Goal: Task Accomplishment & Management: Manage account settings

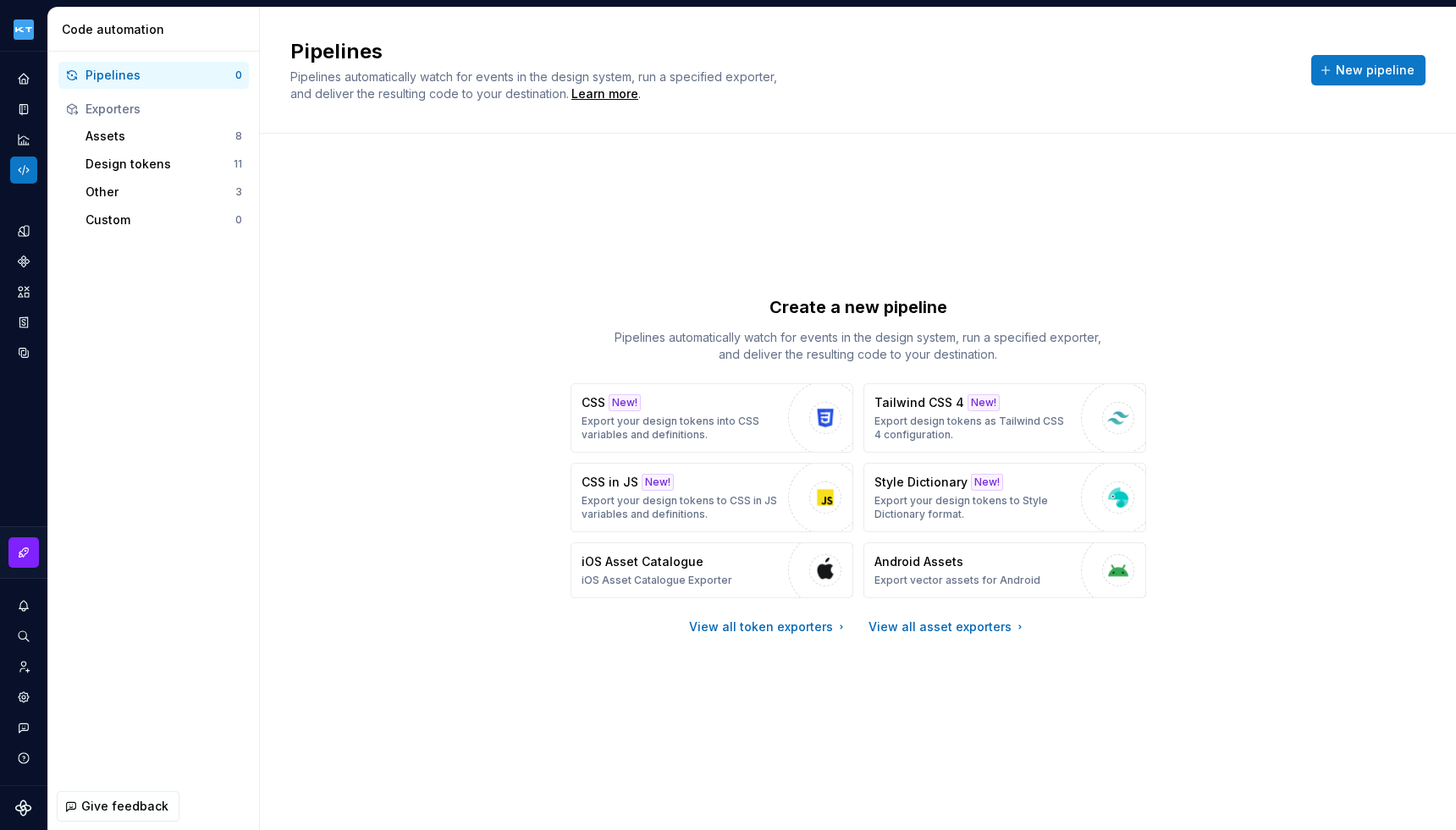
click at [137, 109] on div "Exporters" at bounding box center [164, 109] width 157 height 17
click at [138, 140] on div "Assets" at bounding box center [160, 136] width 149 height 17
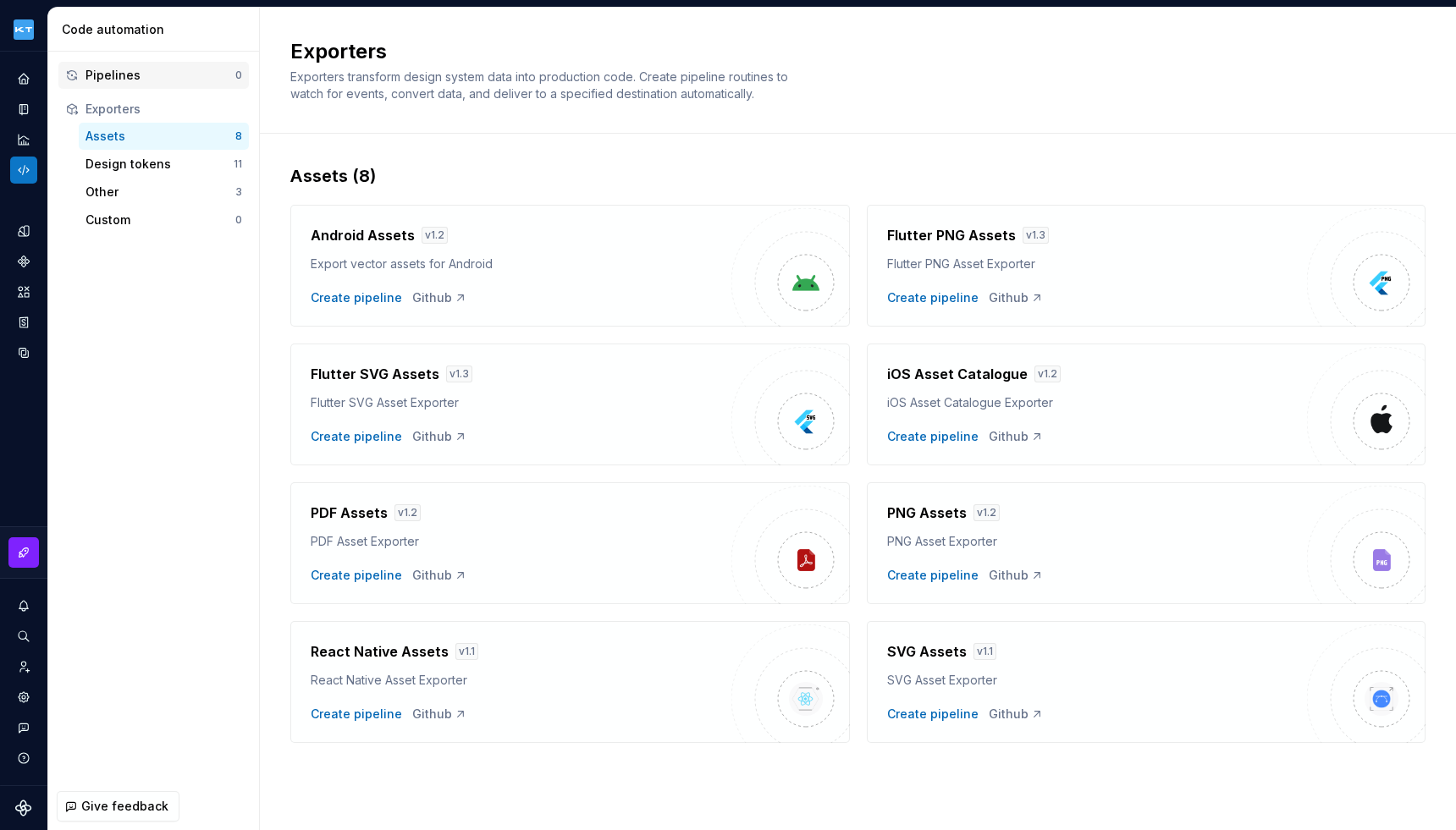
click at [149, 76] on div "Pipelines" at bounding box center [160, 75] width 149 height 17
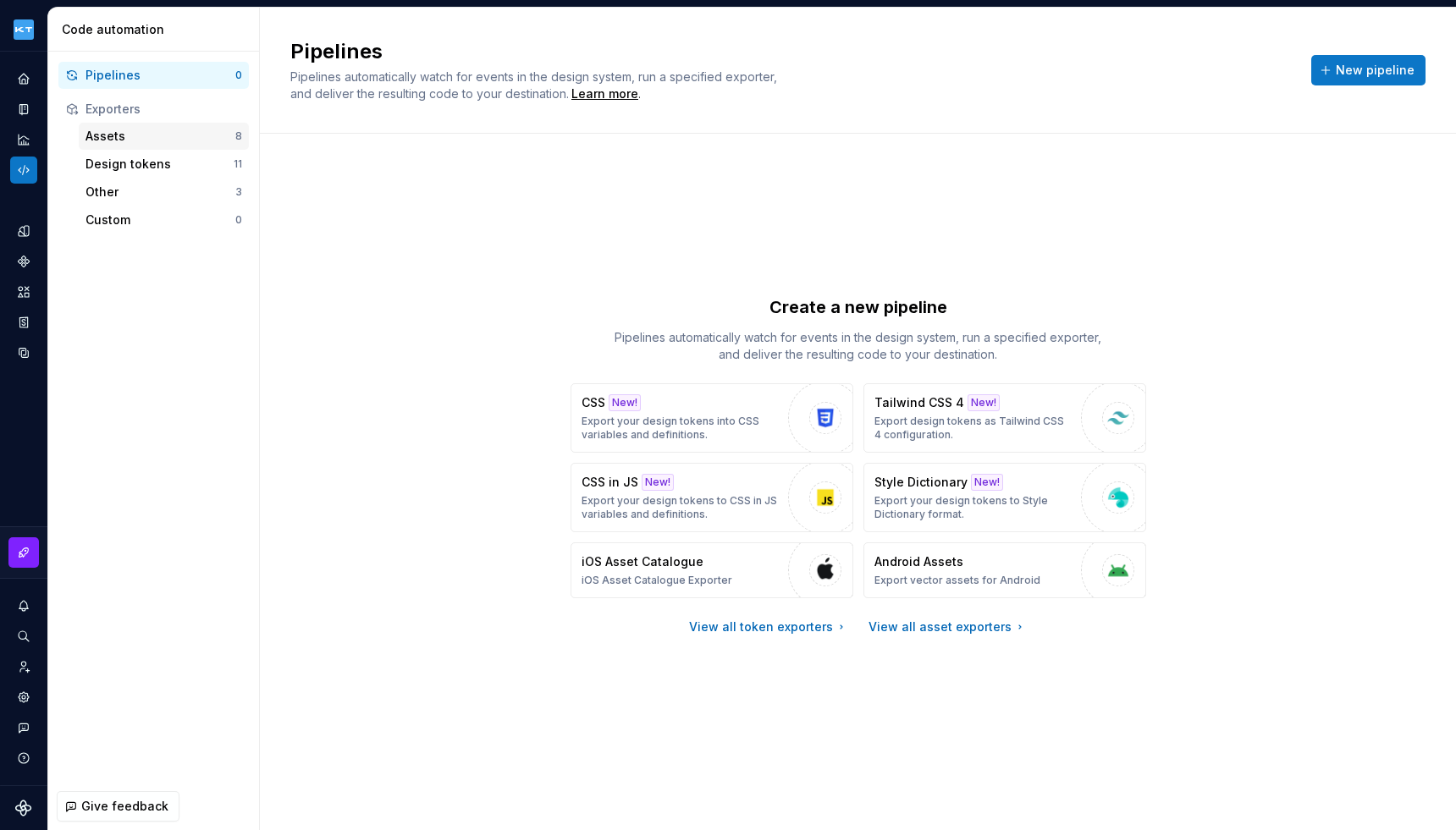
click at [152, 135] on div "Assets" at bounding box center [160, 136] width 149 height 17
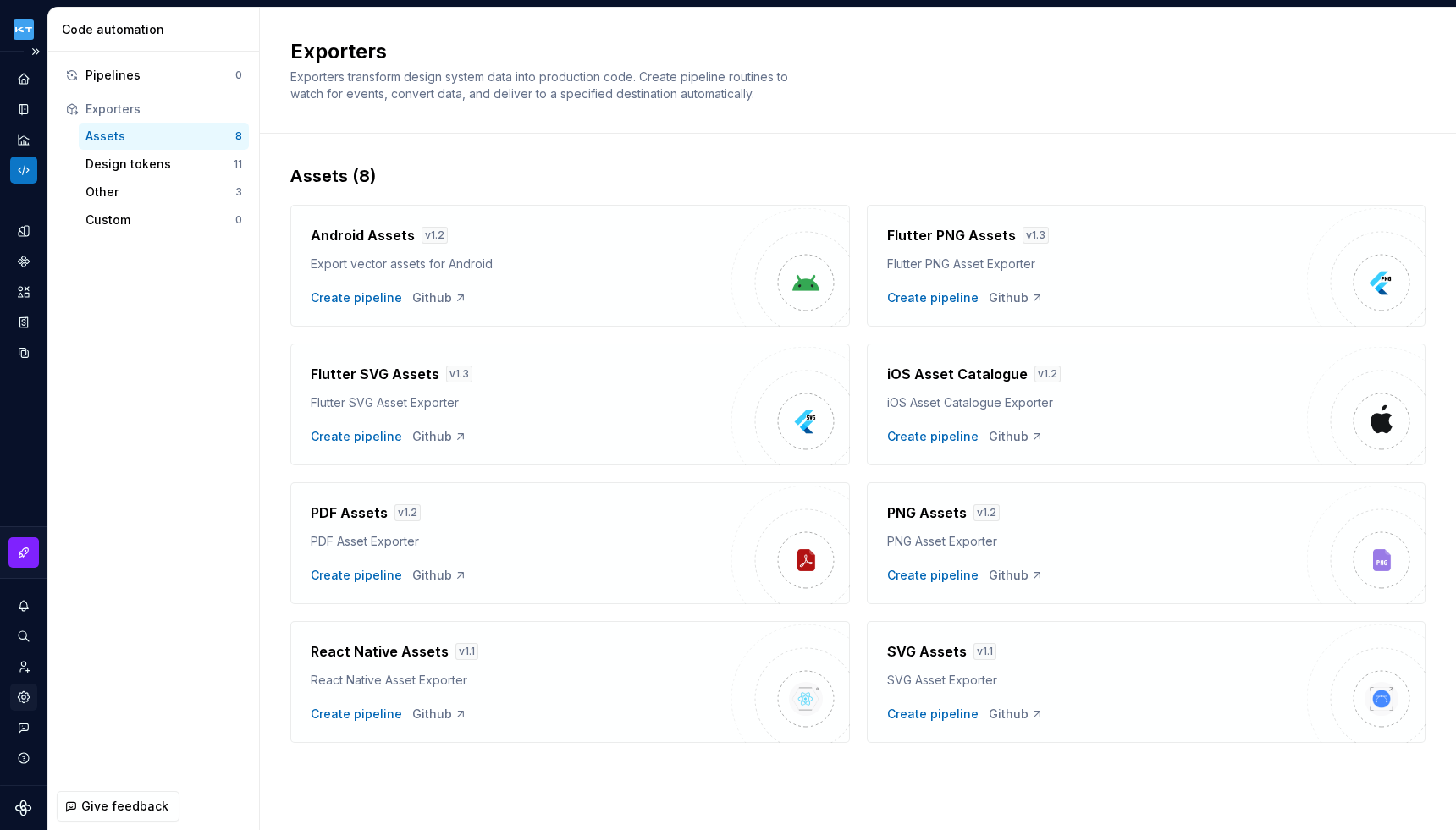
click at [24, 696] on icon "Settings" at bounding box center [24, 698] width 4 height 4
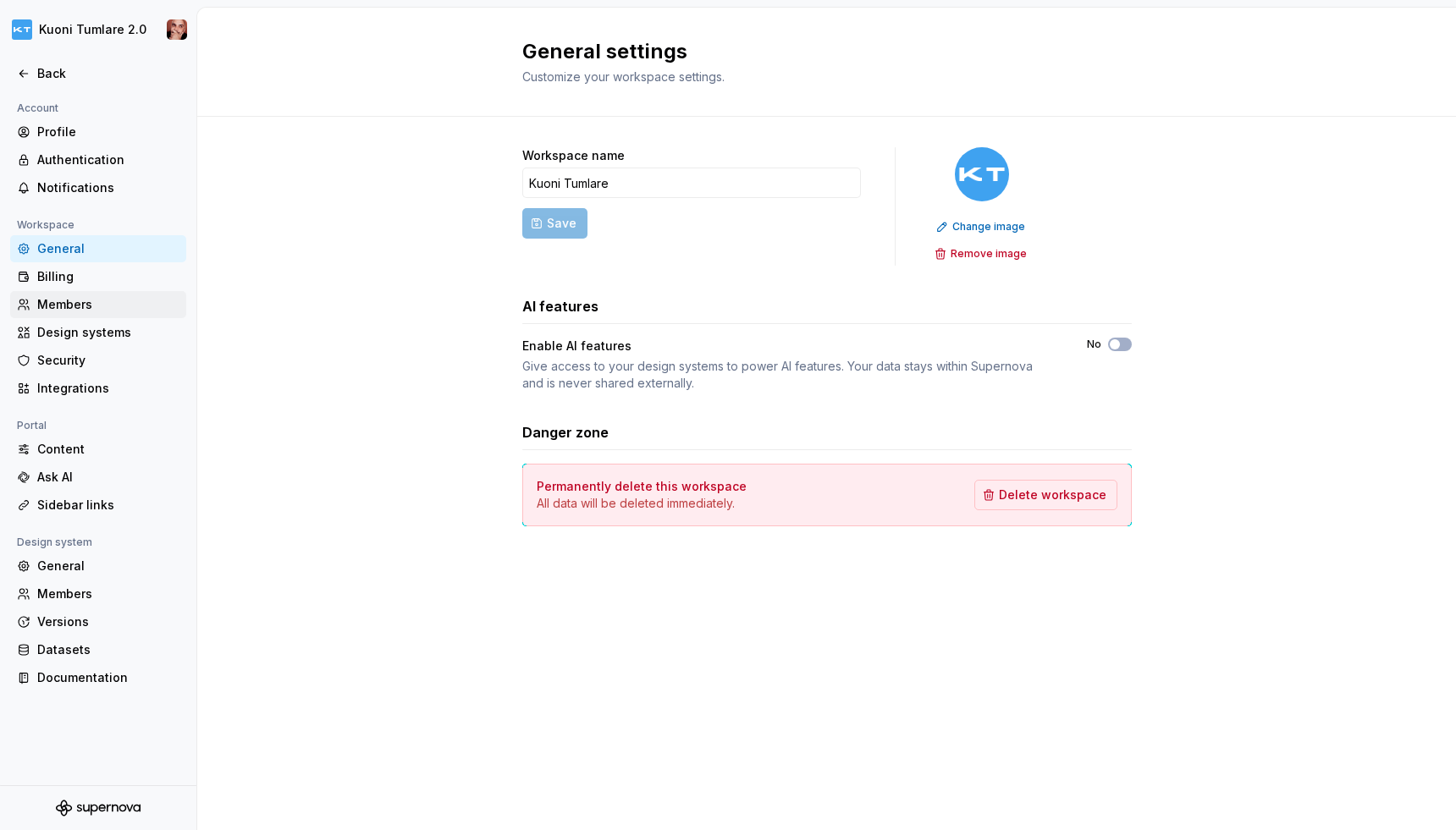
click at [55, 306] on div "Members" at bounding box center [108, 304] width 142 height 17
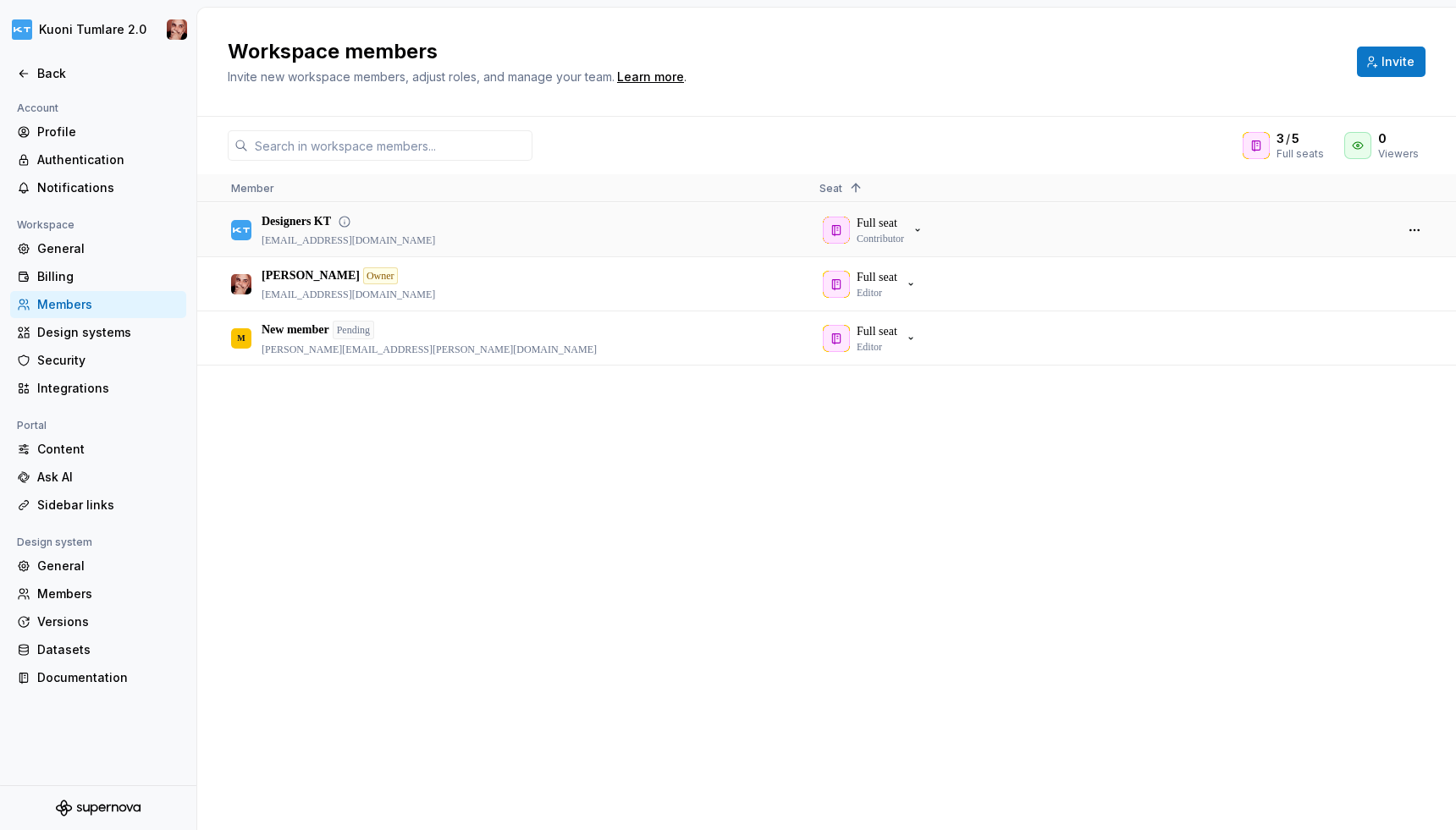
drag, startPoint x: 260, startPoint y: 236, endPoint x: 405, endPoint y: 241, distance: 145.1
click at [369, 240] on div "Designers KT [EMAIL_ADDRESS][DOMAIN_NAME]" at bounding box center [511, 230] width 561 height 52
drag, startPoint x: 406, startPoint y: 240, endPoint x: 261, endPoint y: 239, distance: 145.0
click at [261, 239] on p "[EMAIL_ADDRESS][DOMAIN_NAME]" at bounding box center [348, 240] width 174 height 13
click at [586, 228] on div "Designers KT [EMAIL_ADDRESS][DOMAIN_NAME]" at bounding box center [511, 230] width 561 height 52
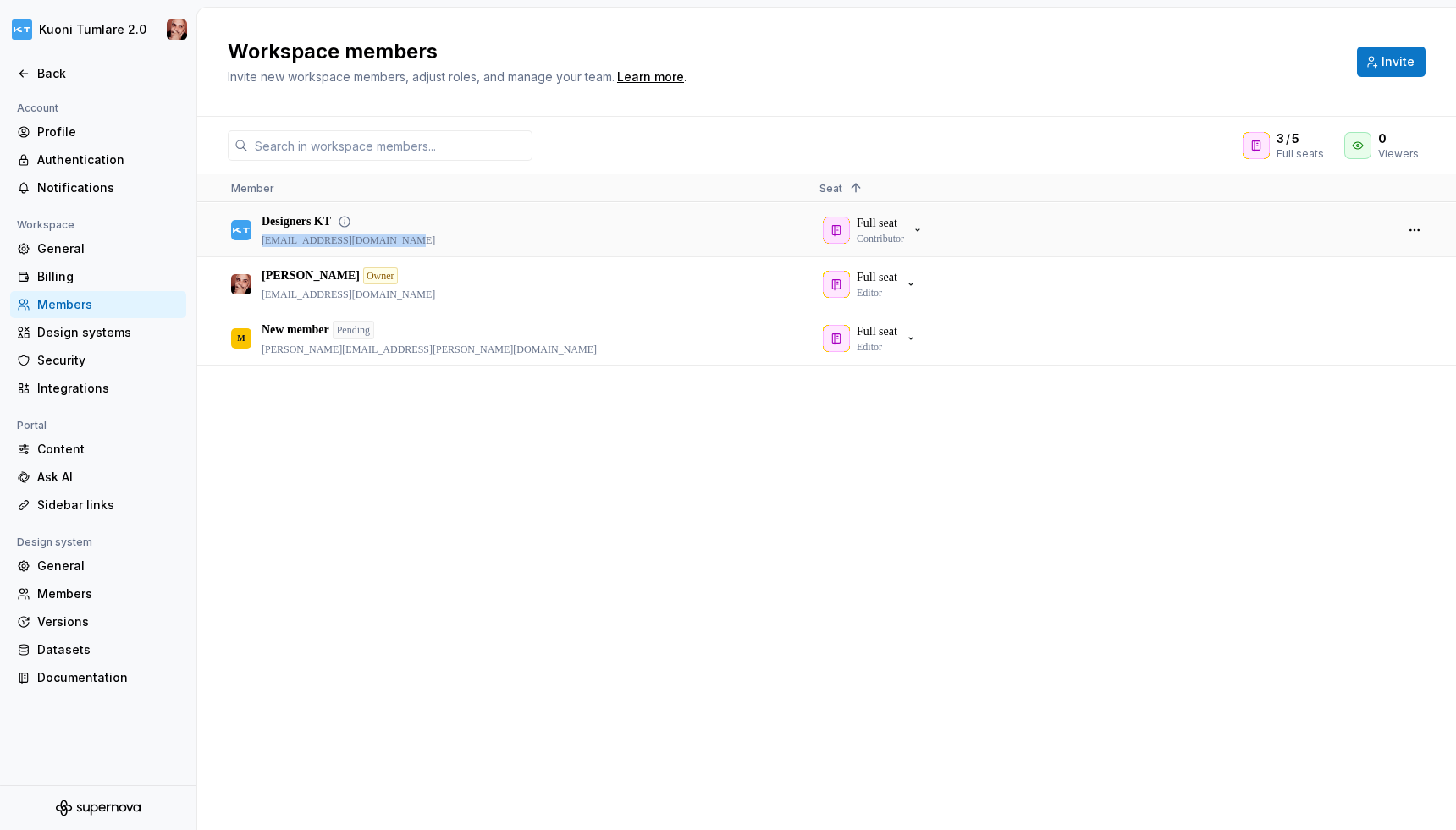
drag, startPoint x: 259, startPoint y: 241, endPoint x: 268, endPoint y: 241, distance: 9.0
click at [260, 241] on div "Designers KT [EMAIL_ADDRESS][DOMAIN_NAME]" at bounding box center [511, 230] width 561 height 52
drag, startPoint x: 267, startPoint y: 241, endPoint x: 386, endPoint y: 241, distance: 119.0
click at [386, 241] on p "[EMAIL_ADDRESS][DOMAIN_NAME]" at bounding box center [348, 240] width 174 height 13
click at [435, 242] on div "Designers KT [EMAIL_ADDRESS][DOMAIN_NAME]" at bounding box center [511, 230] width 561 height 52
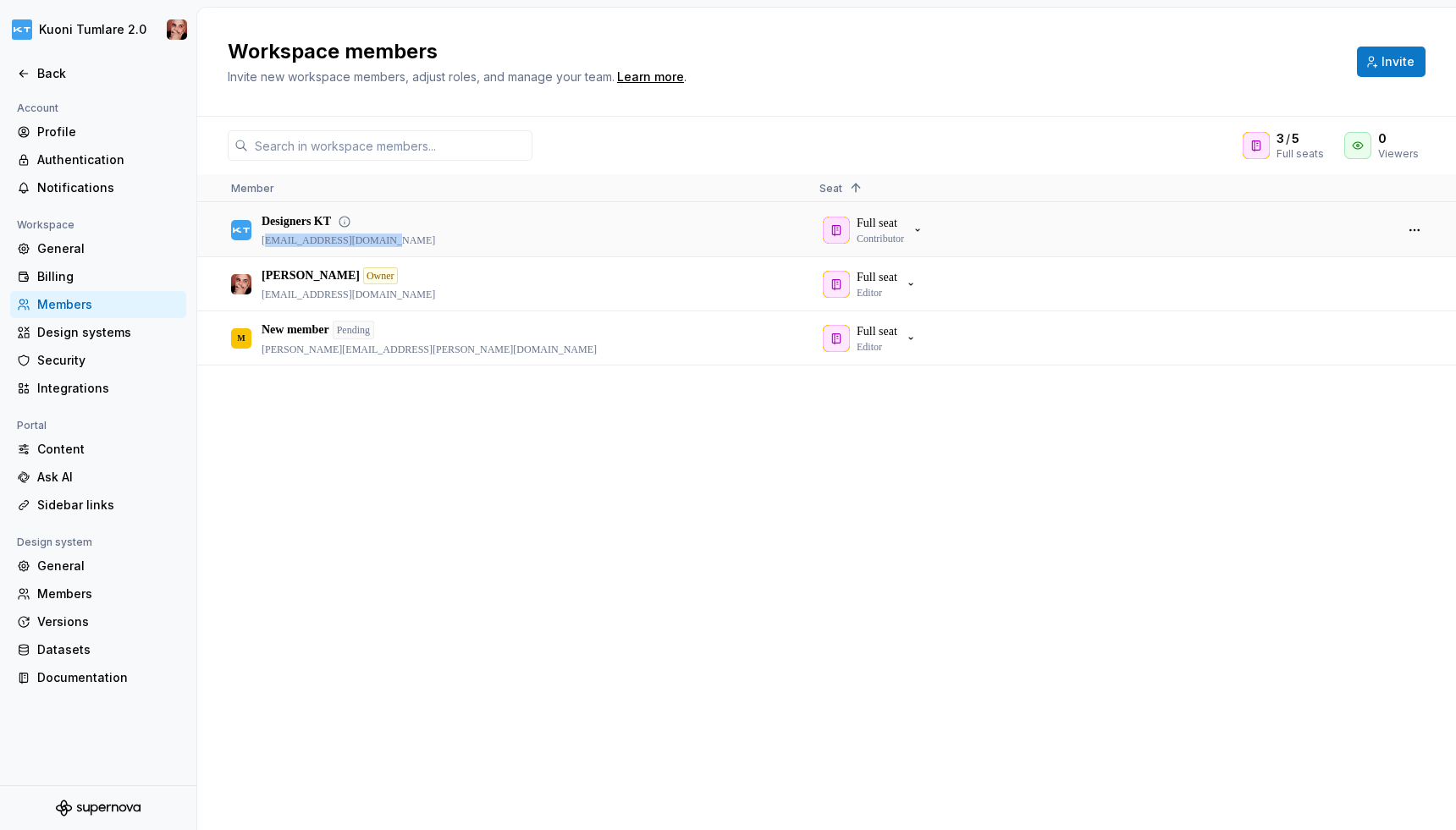
click at [464, 237] on div "Designers KT [EMAIL_ADDRESS][DOMAIN_NAME]" at bounding box center [511, 230] width 561 height 52
click at [449, 241] on div "Designers KT [EMAIL_ADDRESS][DOMAIN_NAME]" at bounding box center [511, 230] width 561 height 52
drag, startPoint x: 406, startPoint y: 242, endPoint x: 262, endPoint y: 241, distance: 144.0
click at [262, 241] on p "[EMAIL_ADDRESS][DOMAIN_NAME]" at bounding box center [348, 240] width 174 height 13
click at [515, 218] on div "Designers KT [EMAIL_ADDRESS][DOMAIN_NAME]" at bounding box center [511, 230] width 561 height 52
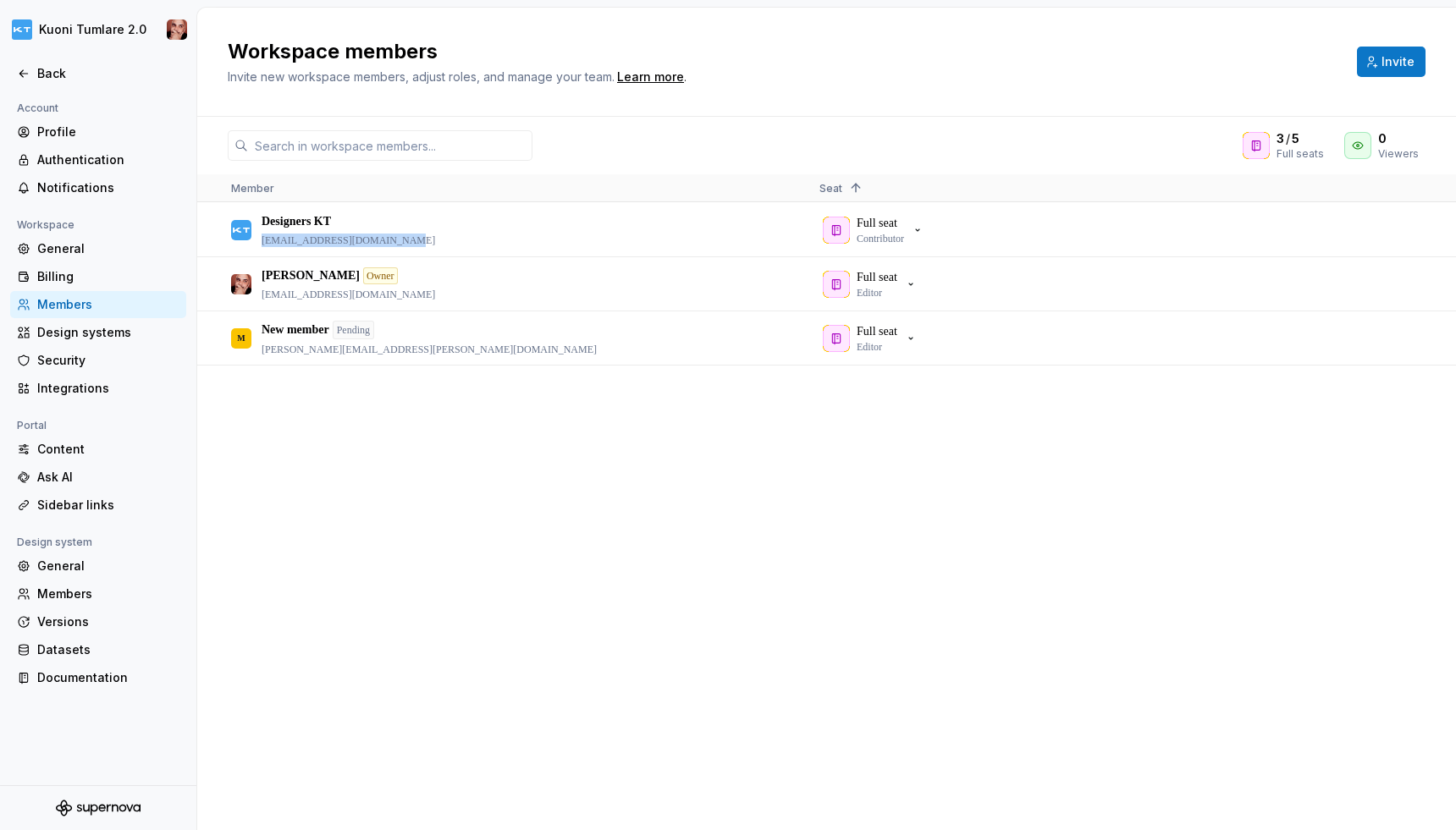
click at [484, 429] on div "Designers KT [EMAIL_ADDRESS][DOMAIN_NAME] Full seat Contributor [PERSON_NAME] O…" at bounding box center [826, 516] width 1259 height 626
click at [539, 388] on div "Designers KT [EMAIL_ADDRESS][DOMAIN_NAME] Full seat Contributor [PERSON_NAME] O…" at bounding box center [826, 516] width 1259 height 626
click at [695, 231] on div "Designers KT [EMAIL_ADDRESS][DOMAIN_NAME]" at bounding box center [511, 230] width 561 height 52
click at [902, 235] on p "Contributor" at bounding box center [881, 238] width 47 height 13
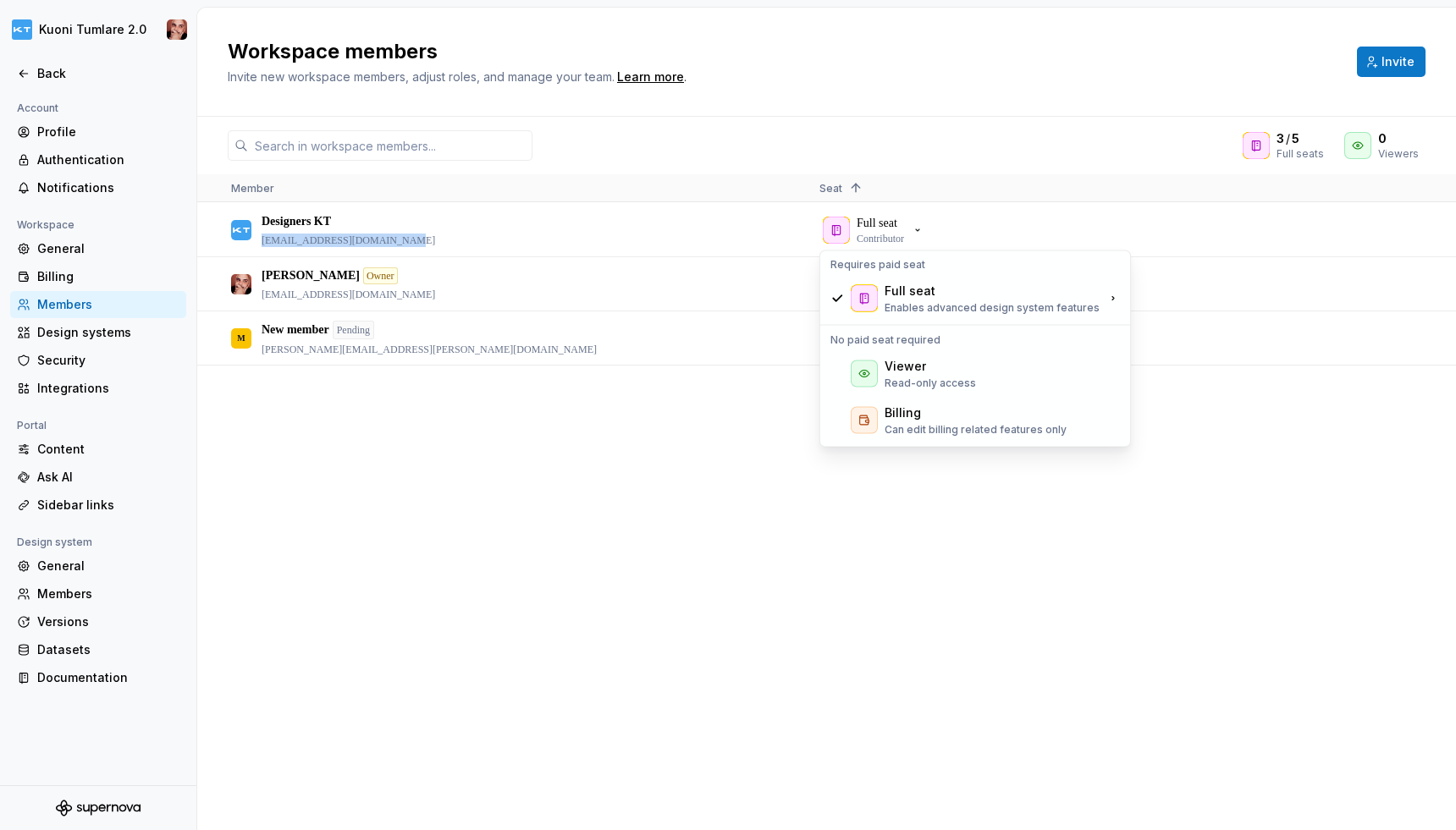
click at [568, 438] on div "Designers KT [EMAIL_ADDRESS][DOMAIN_NAME] Full seat Contributor [PERSON_NAME] O…" at bounding box center [826, 516] width 1259 height 626
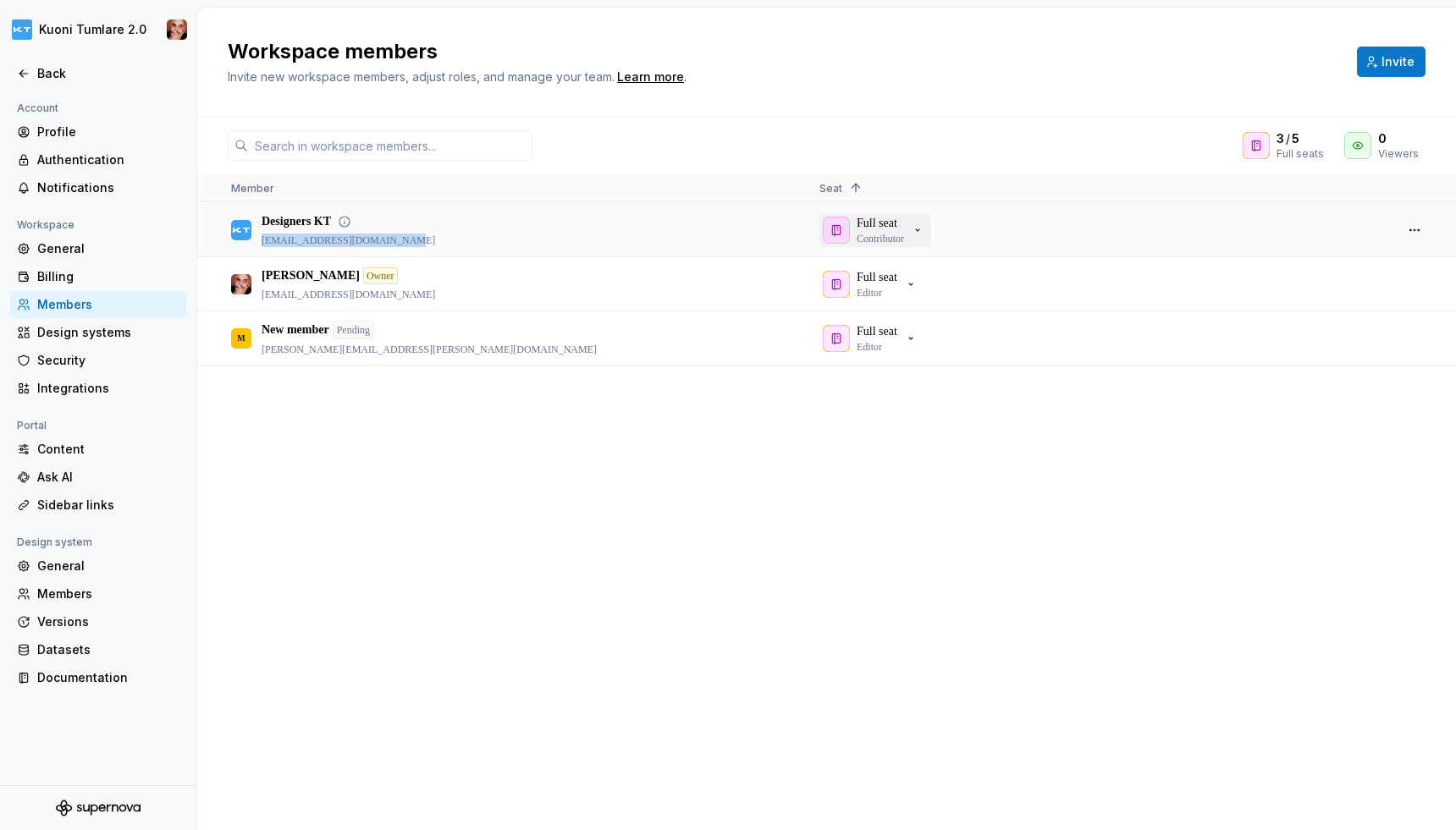
click at [853, 231] on div "Full seat Contributor" at bounding box center [874, 230] width 102 height 30
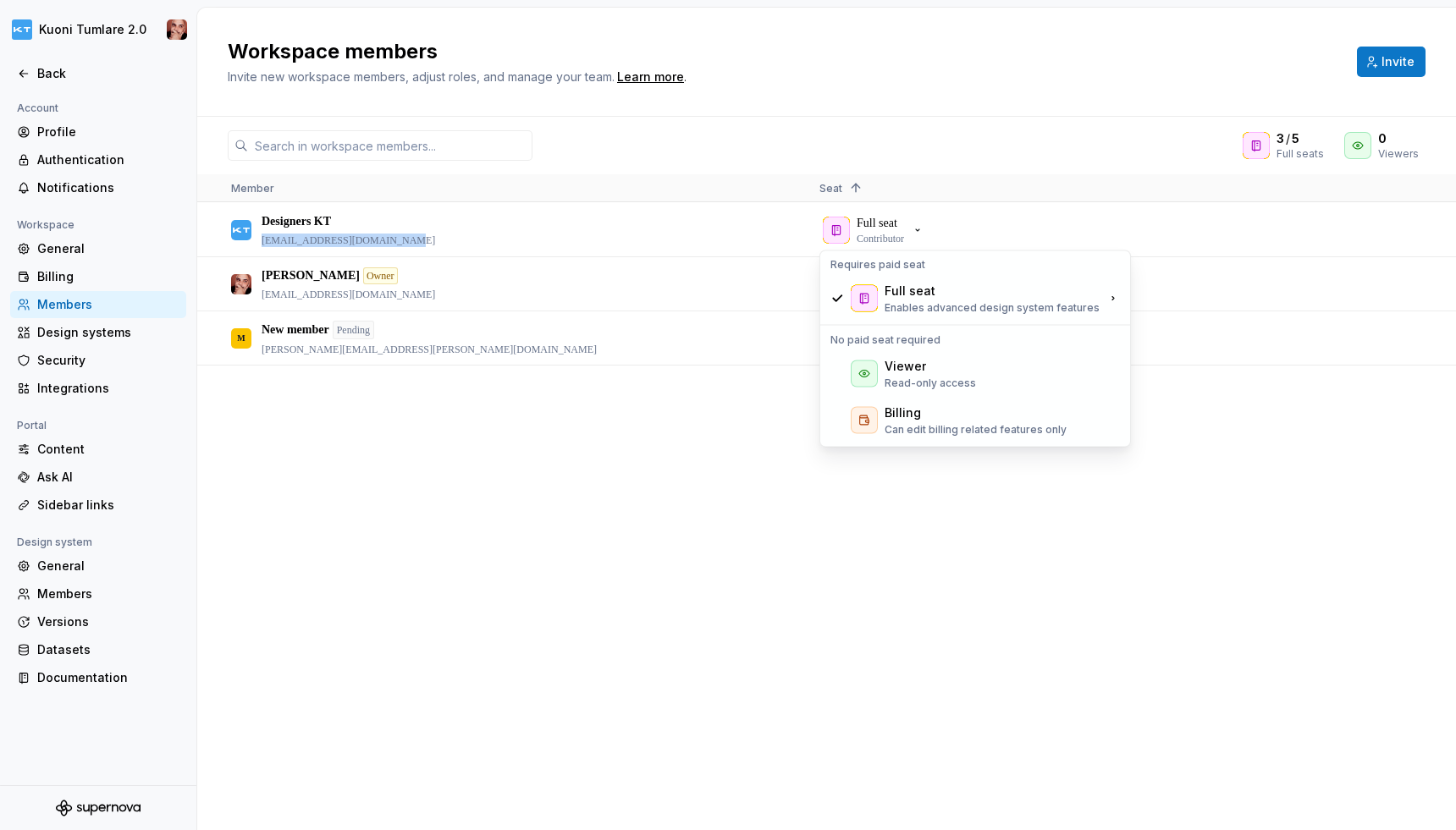
click at [695, 471] on div "Designers KT [EMAIL_ADDRESS][DOMAIN_NAME] Full seat Contributor [PERSON_NAME] O…" at bounding box center [826, 516] width 1259 height 626
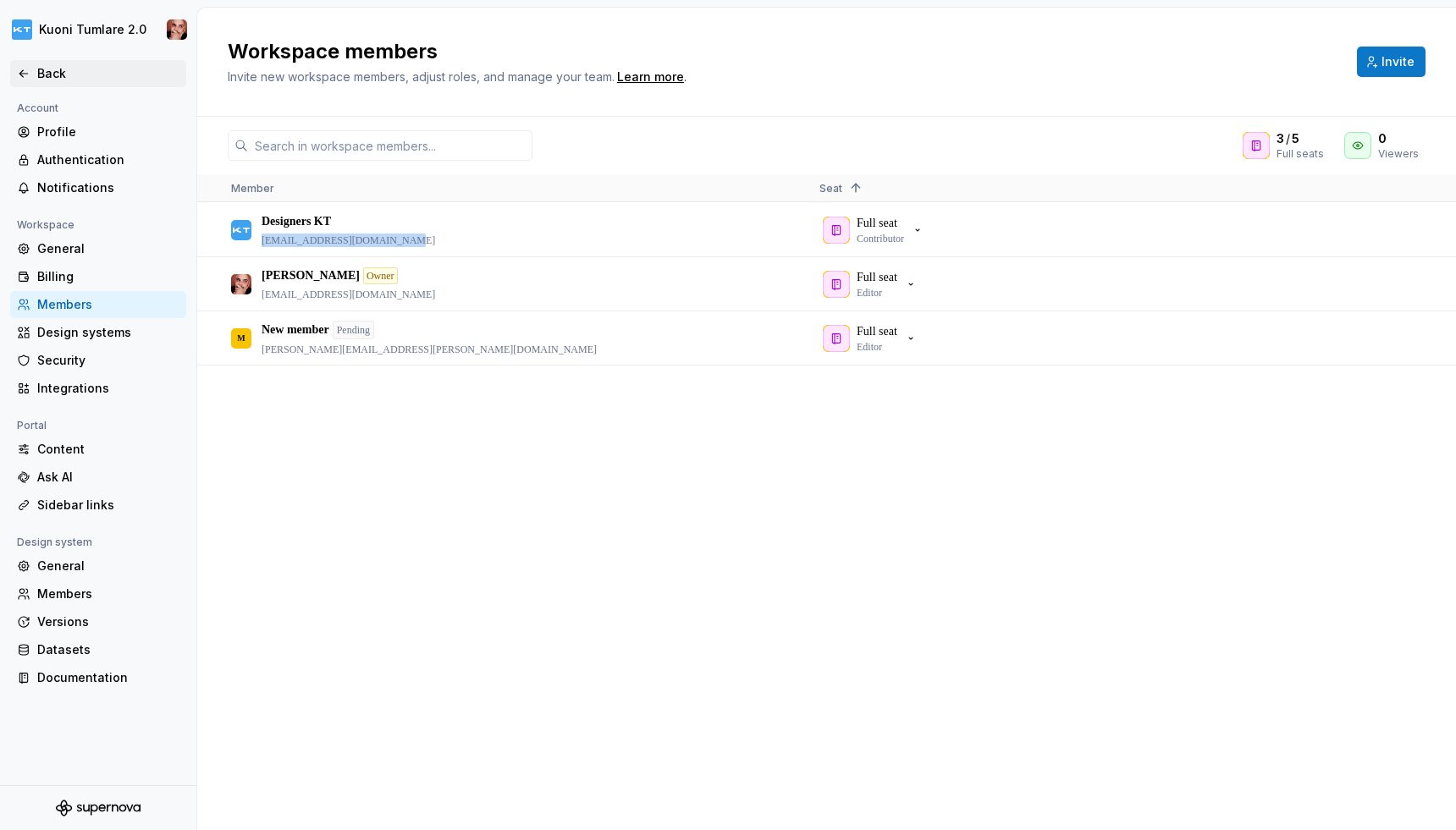
click at [30, 73] on icon at bounding box center [23, 73] width 13 height 13
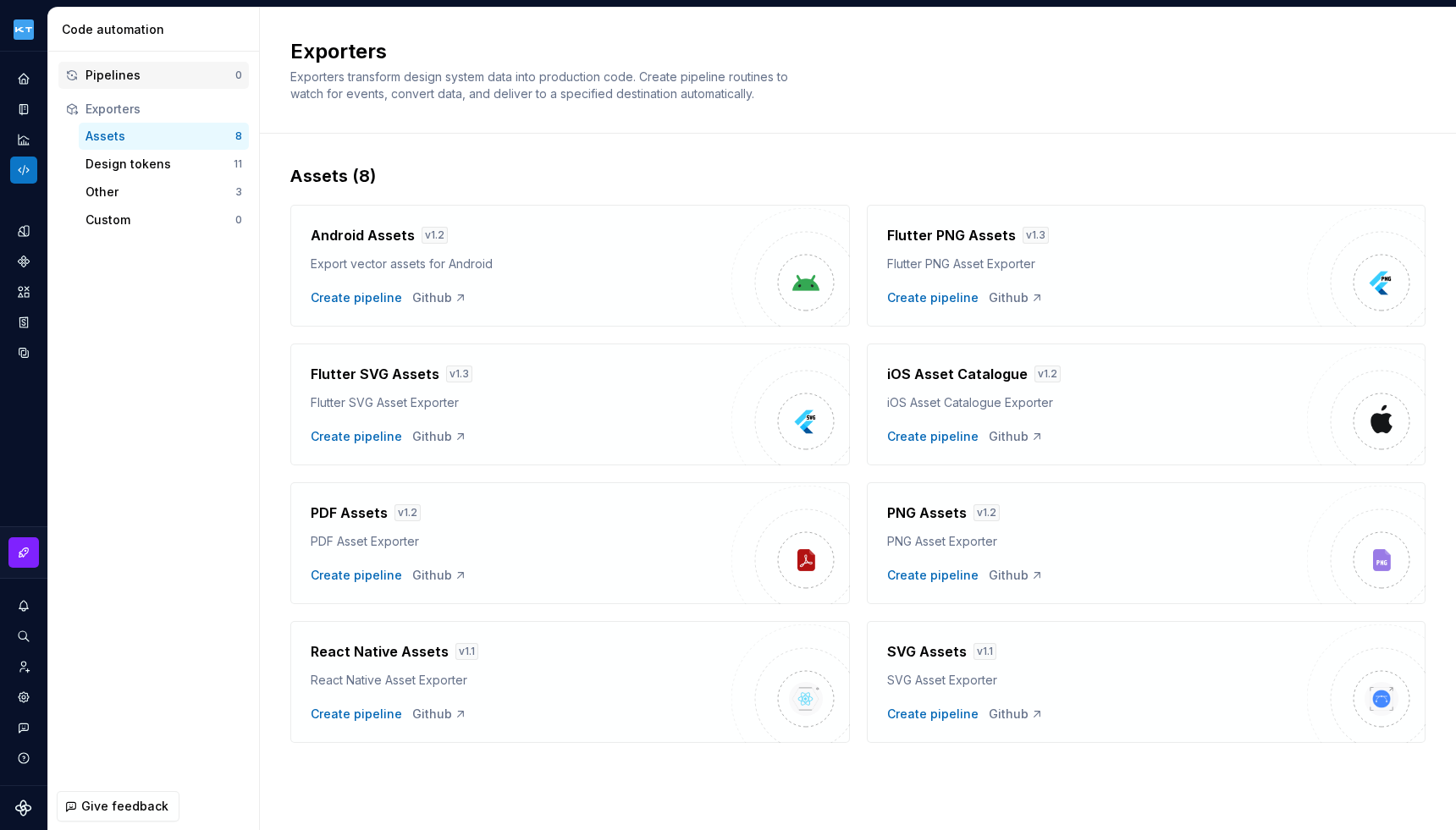
click at [141, 62] on div "Pipelines 0" at bounding box center [153, 75] width 191 height 27
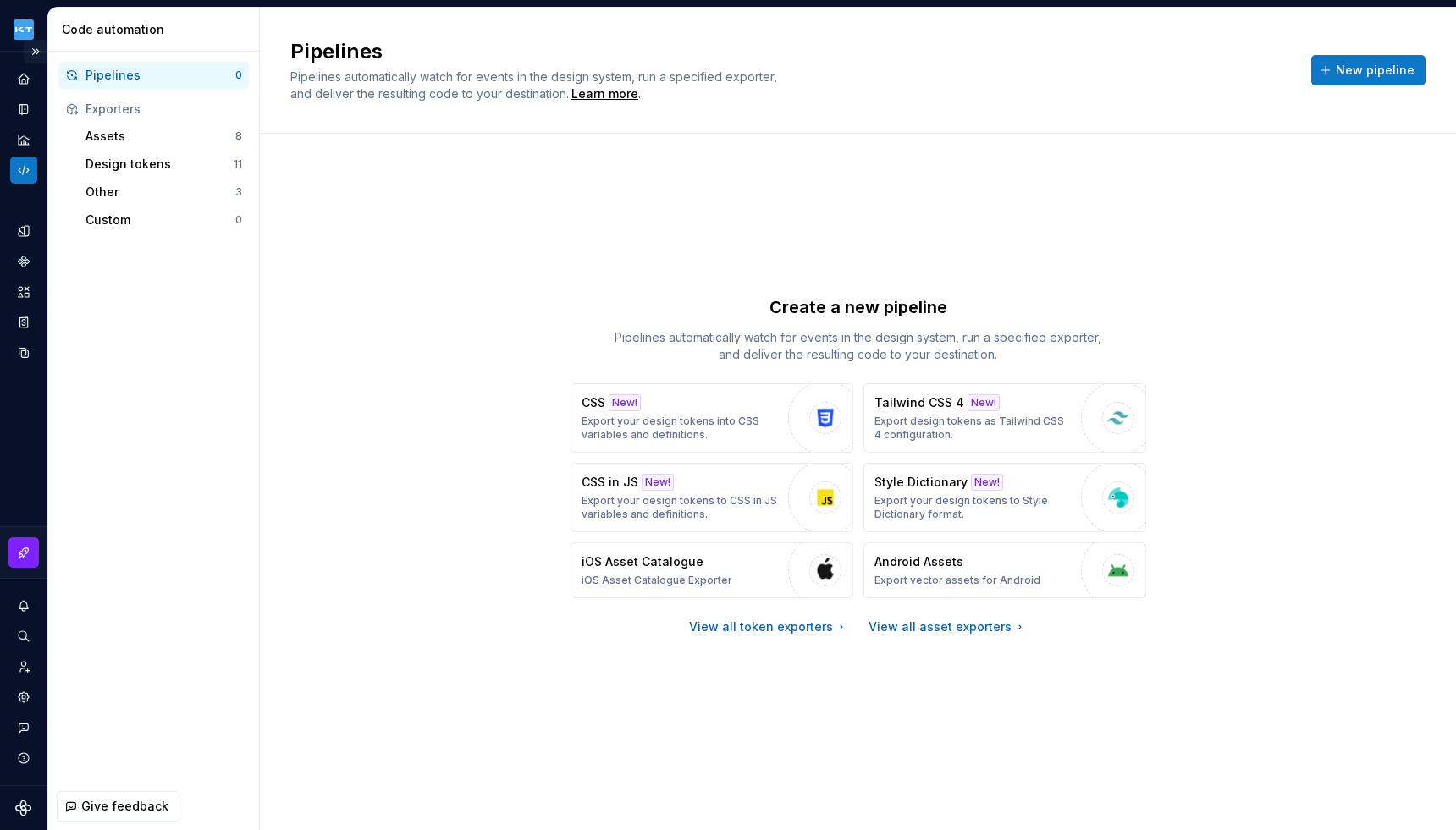
click at [31, 52] on button "Expand sidebar" at bounding box center [35, 51] width 23 height 23
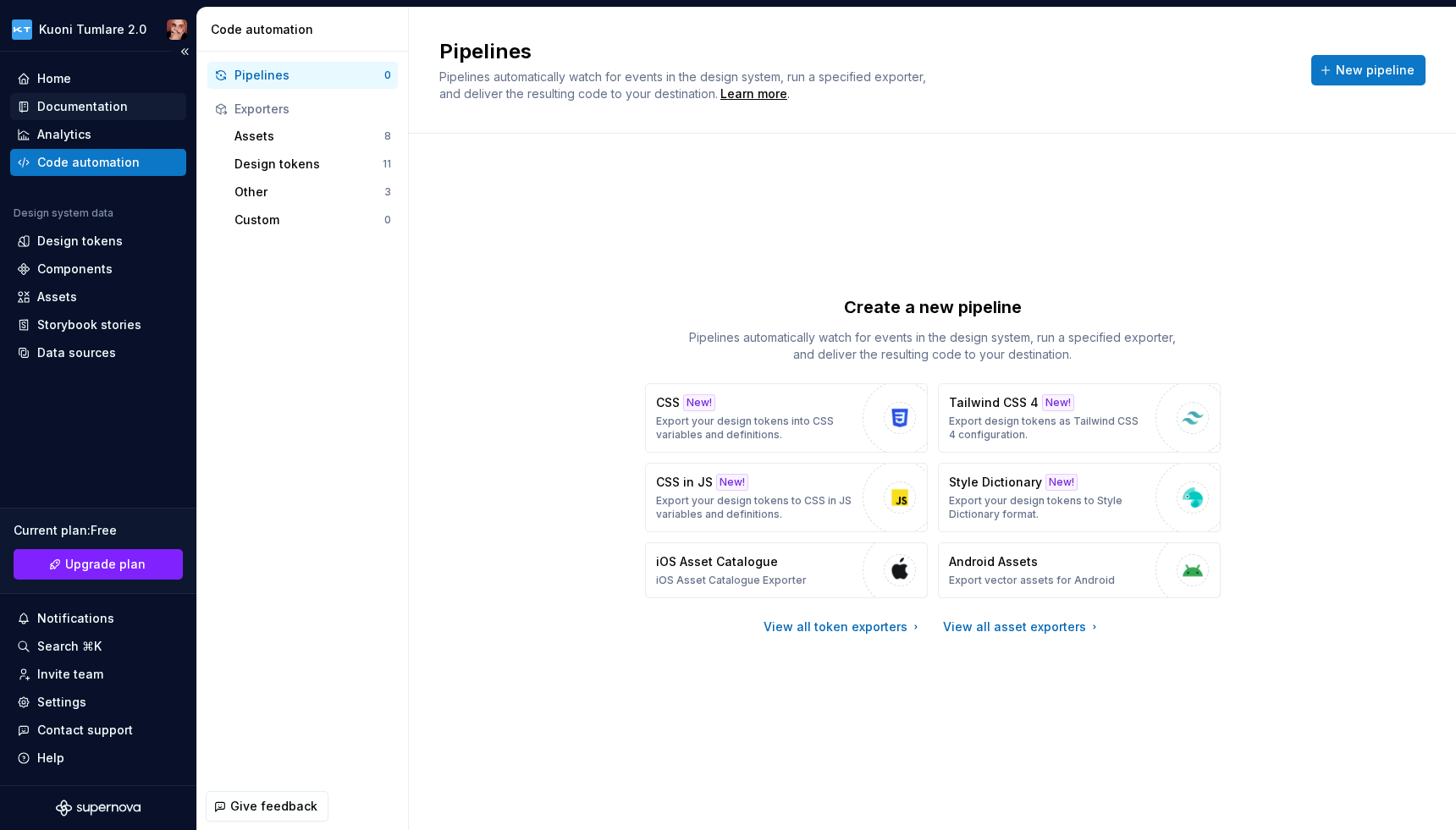
click at [84, 96] on div "Documentation" at bounding box center [98, 106] width 176 height 27
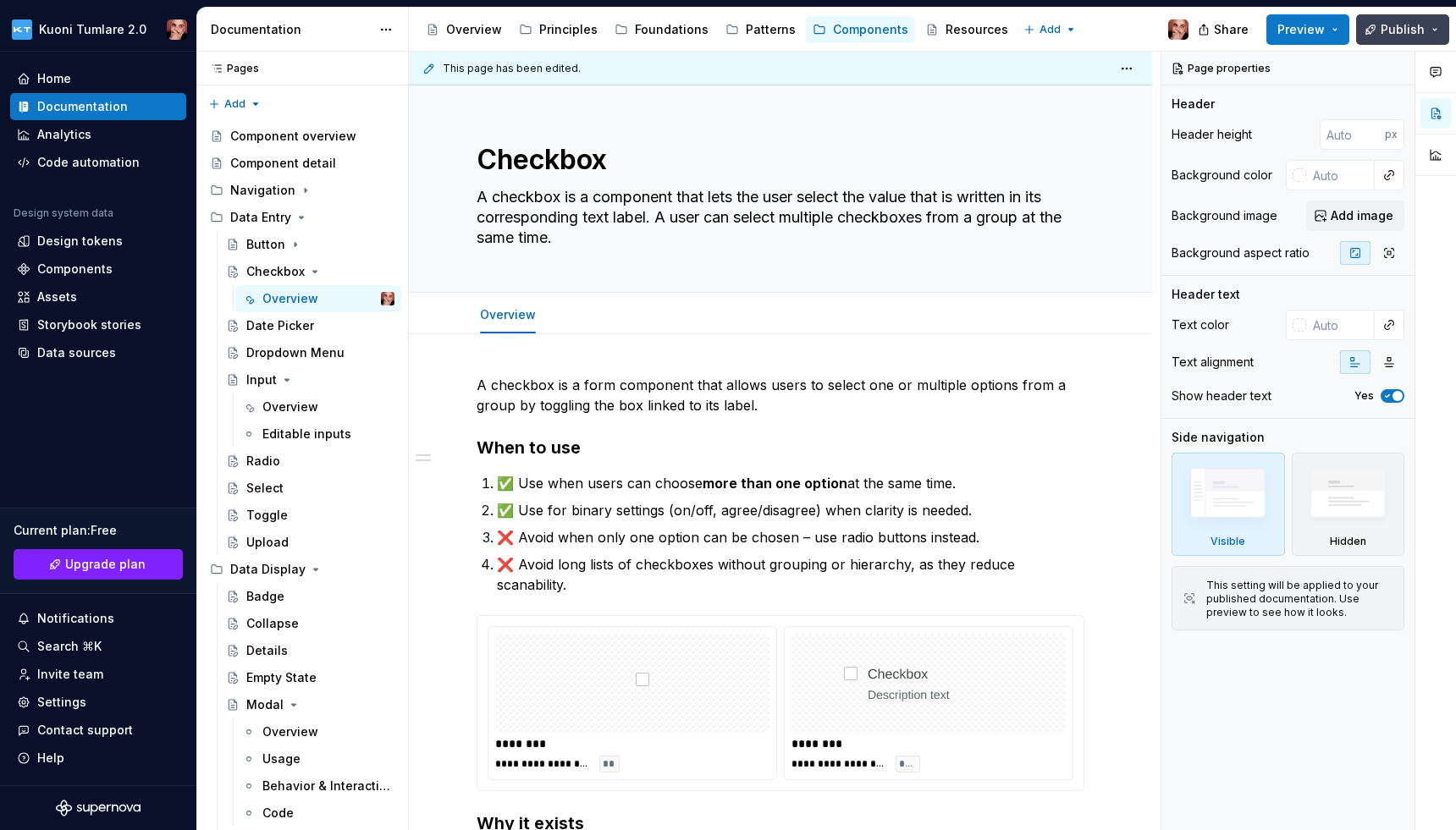
click at [1420, 23] on span "Publish" at bounding box center [1402, 30] width 44 height 17
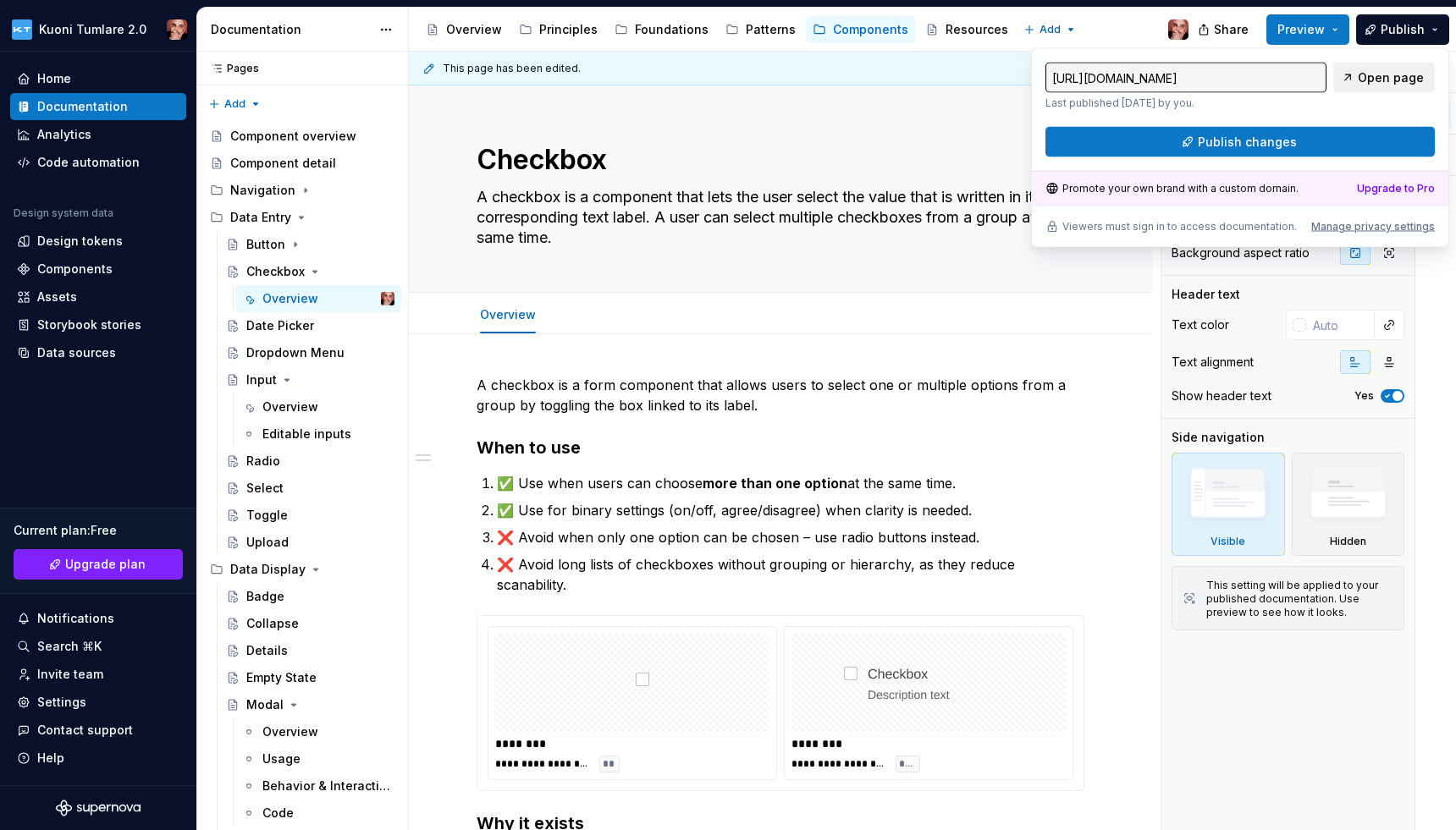
click at [1388, 80] on span "Open page" at bounding box center [1392, 78] width 66 height 17
click at [1322, 25] on span "Preview" at bounding box center [1301, 30] width 47 height 17
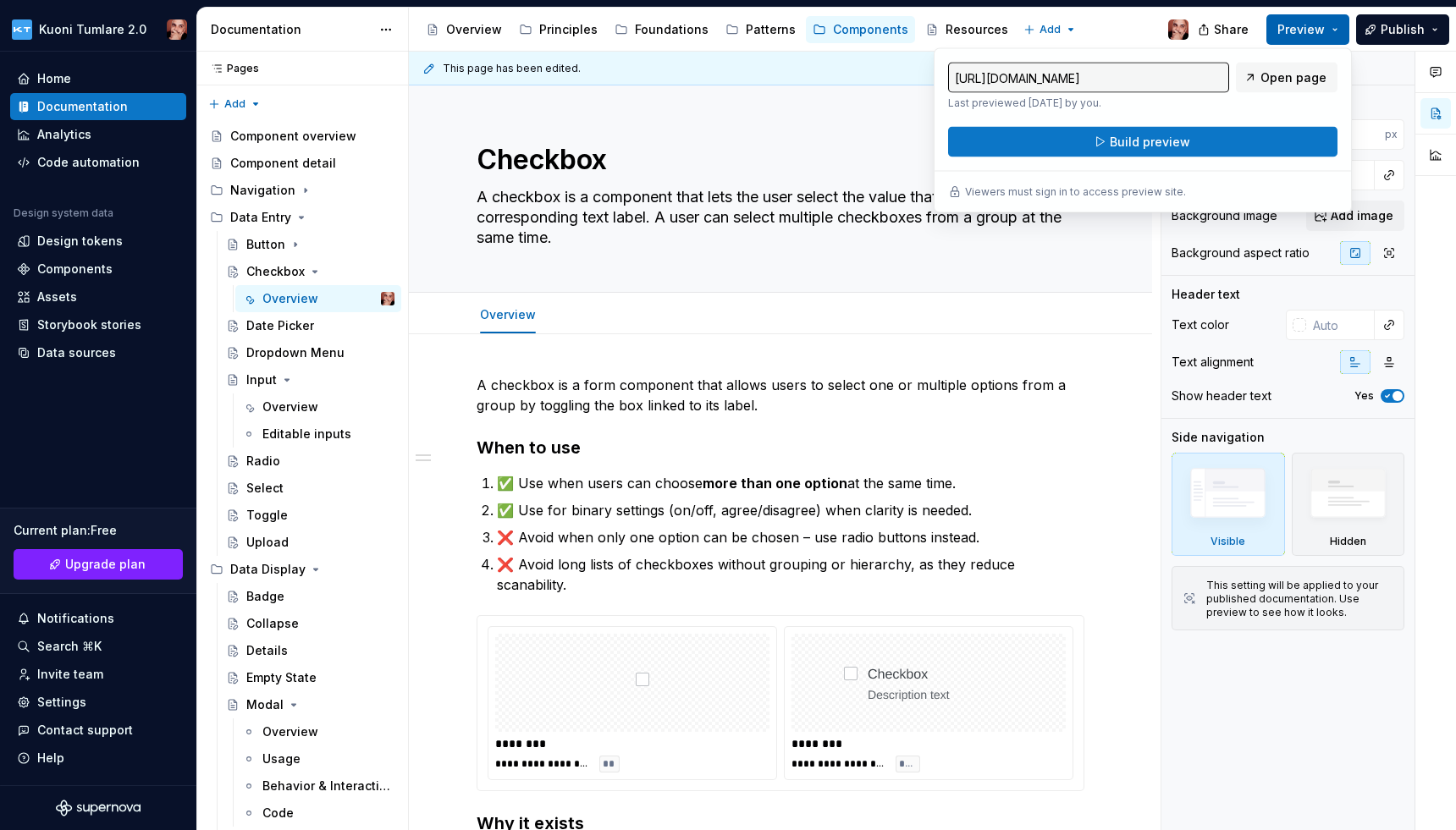
click at [1322, 25] on span "Preview" at bounding box center [1301, 30] width 47 height 17
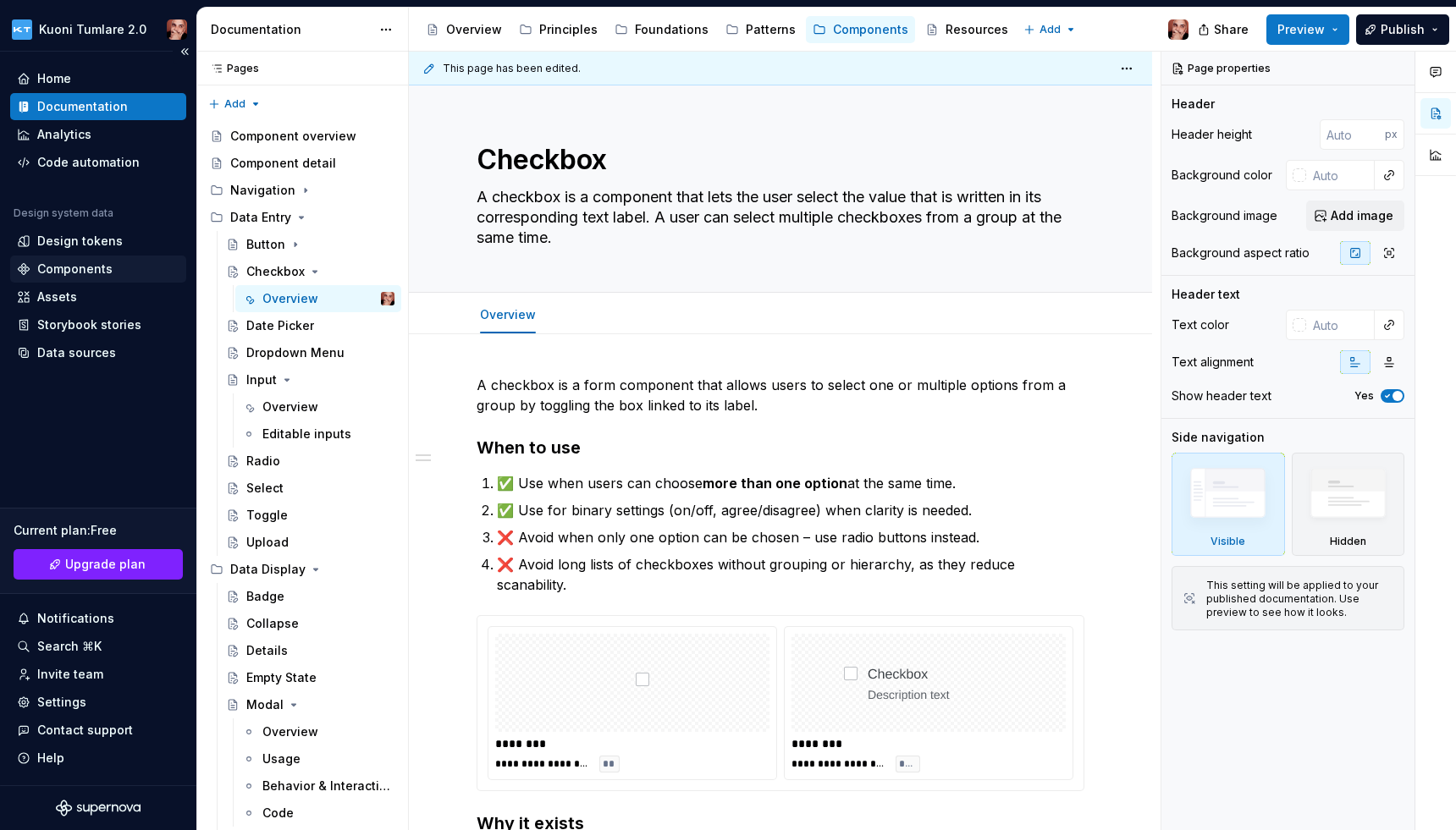
click at [98, 260] on div "Components" at bounding box center [75, 268] width 75 height 17
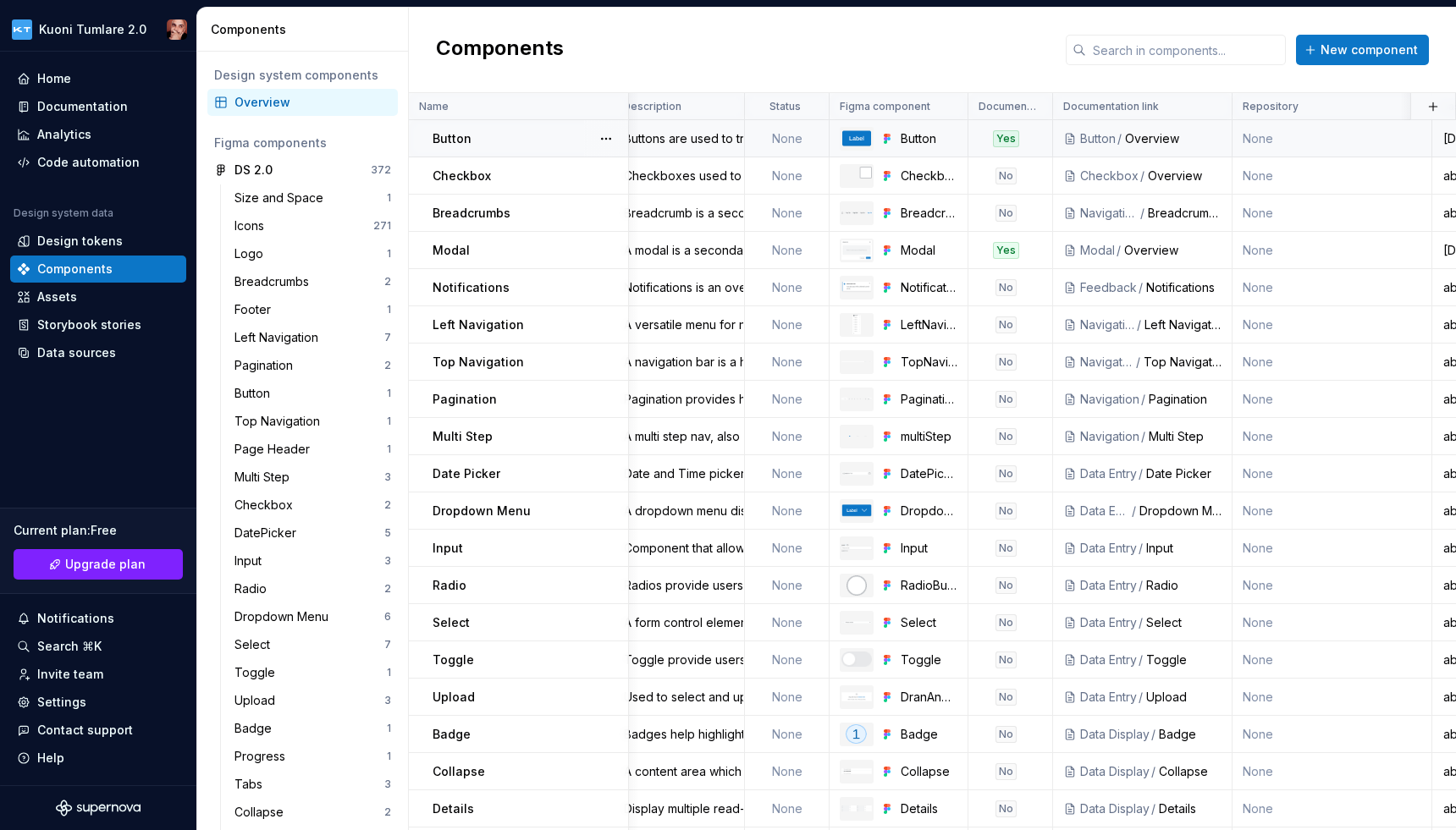
scroll to position [0, 266]
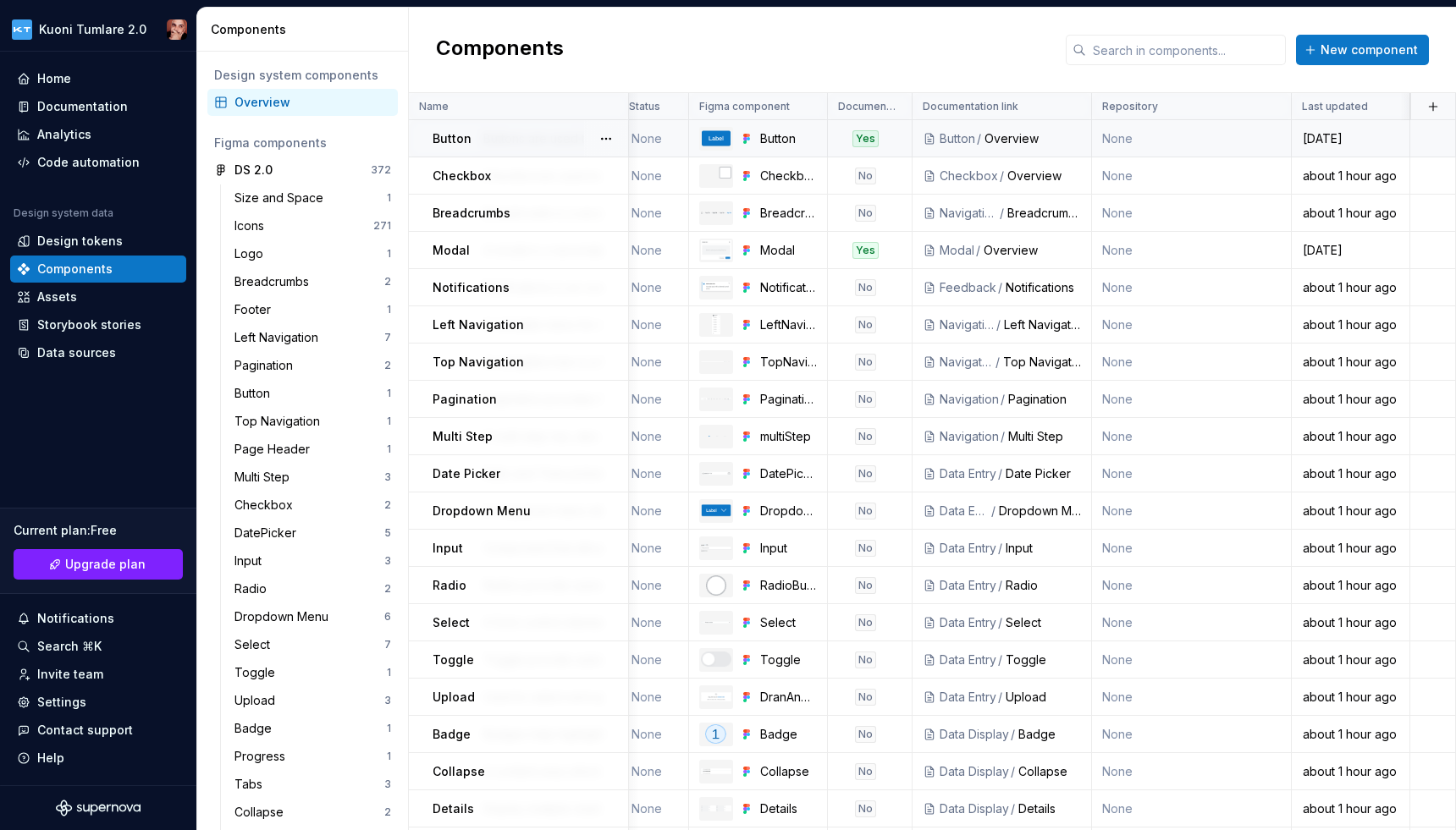
click at [991, 138] on div "Overview" at bounding box center [1033, 139] width 97 height 17
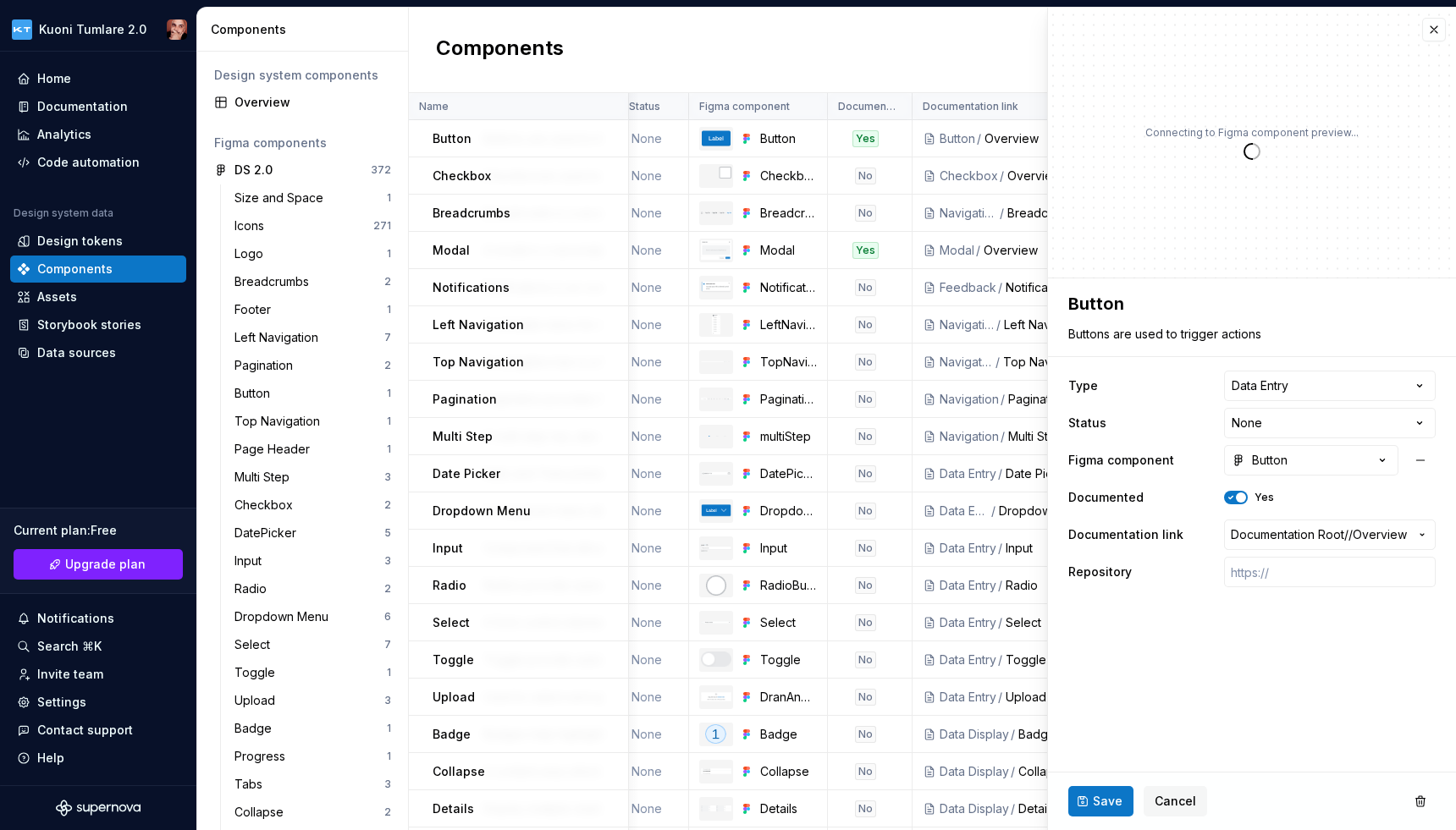
click at [929, 52] on div "Components New component" at bounding box center [932, 51] width 1047 height 86
click at [1437, 32] on button "button" at bounding box center [1435, 30] width 23 height 23
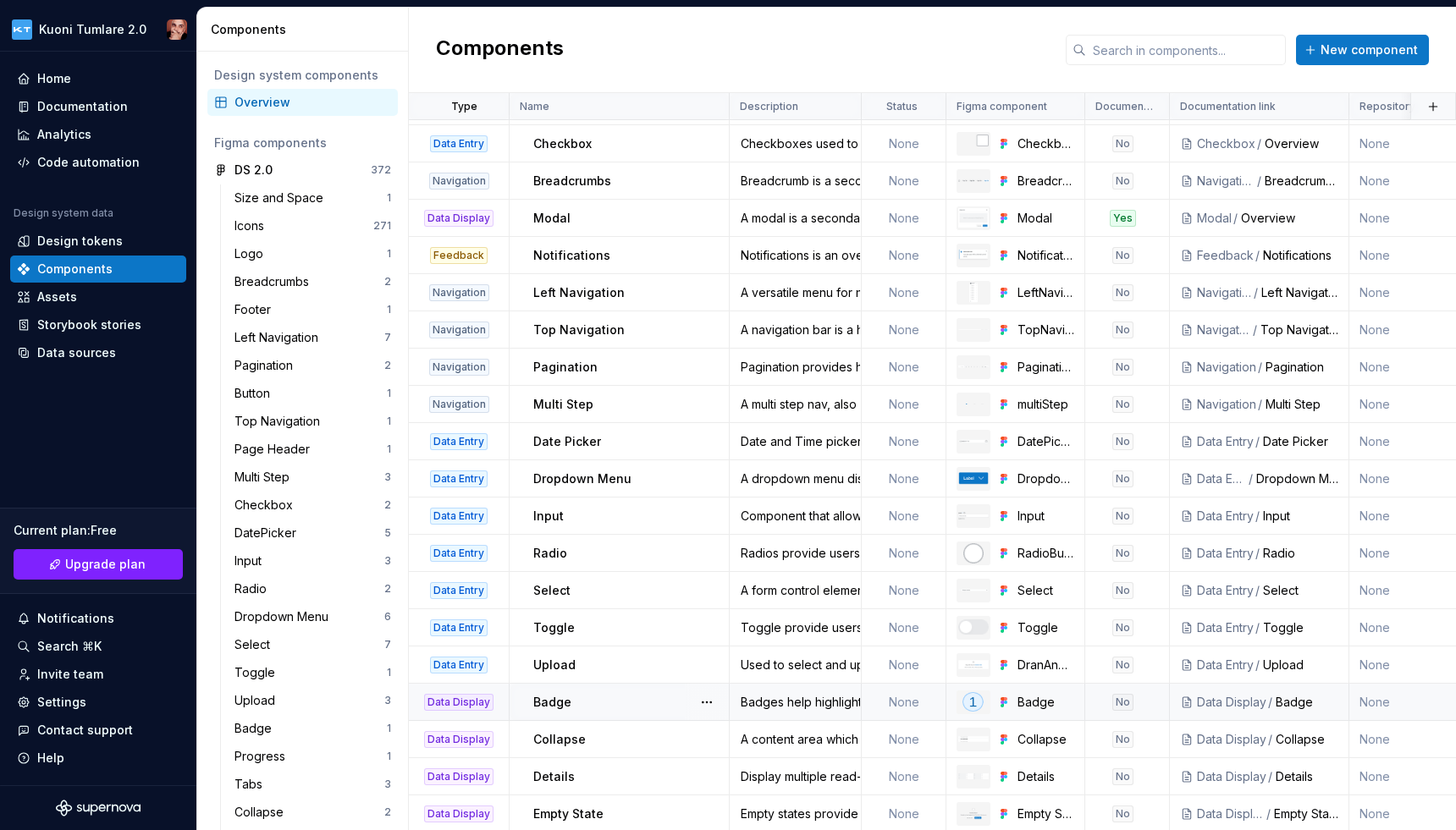
scroll to position [267, 0]
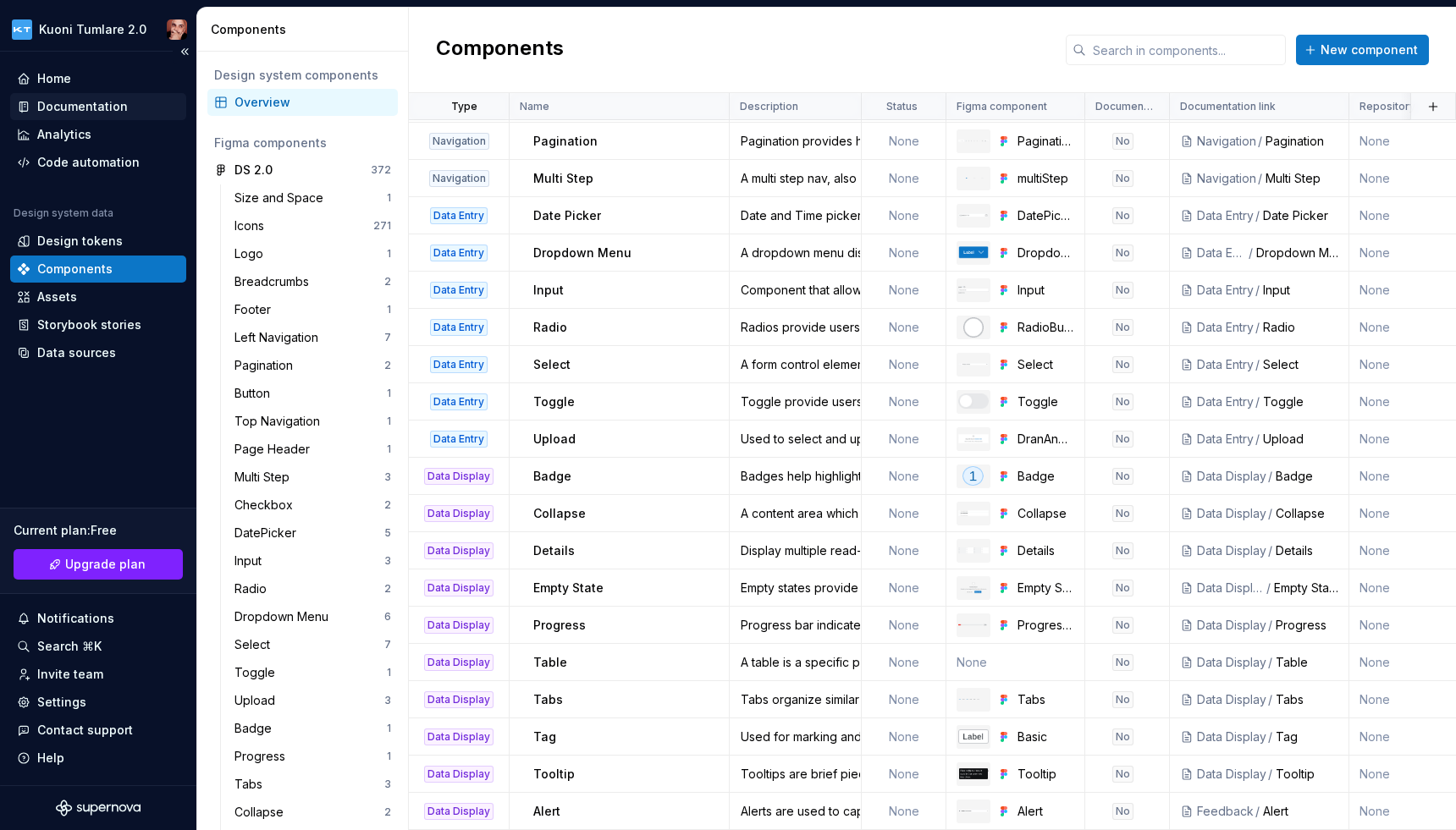
click at [93, 103] on div "Documentation" at bounding box center [82, 106] width 90 height 17
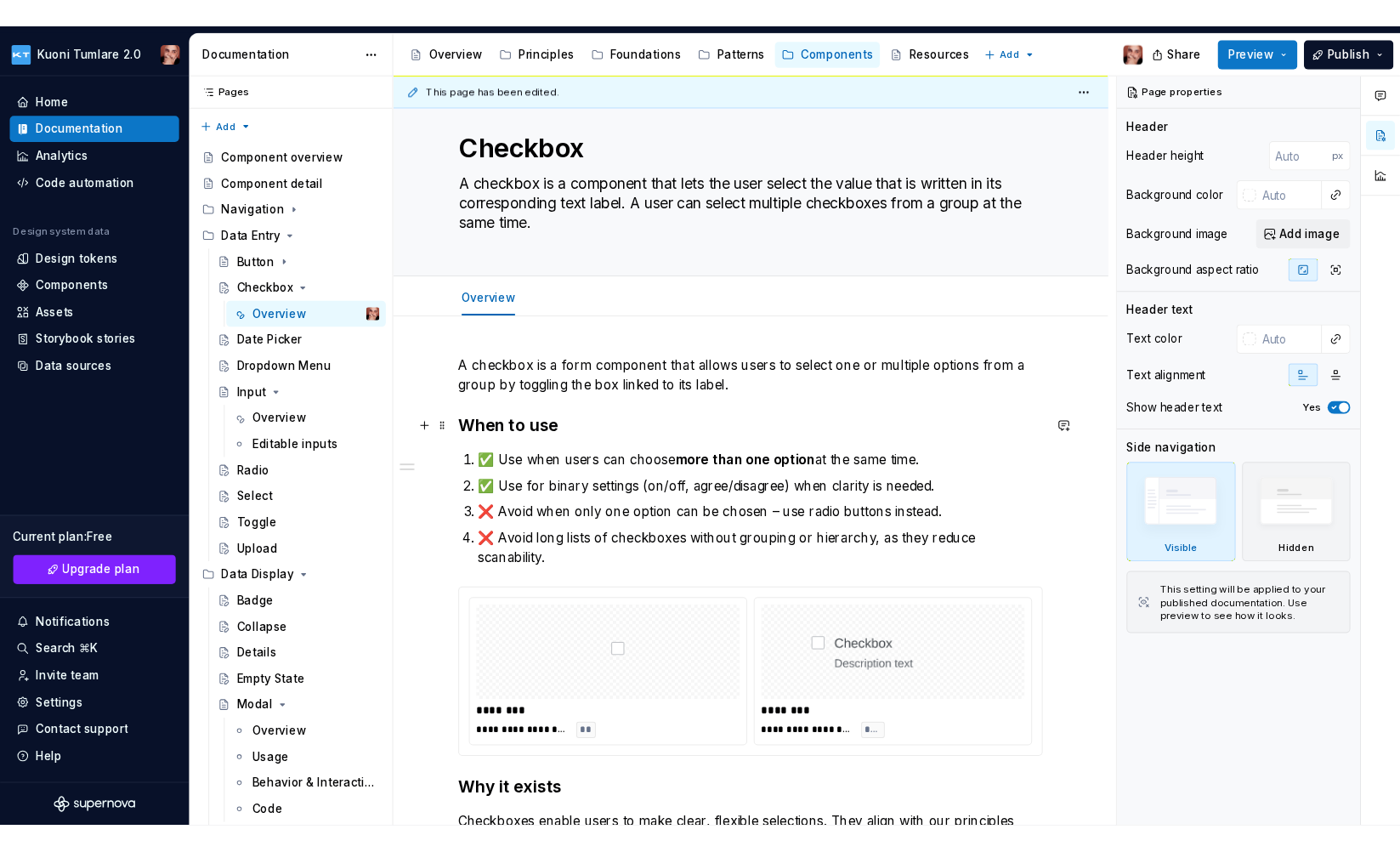
scroll to position [87, 0]
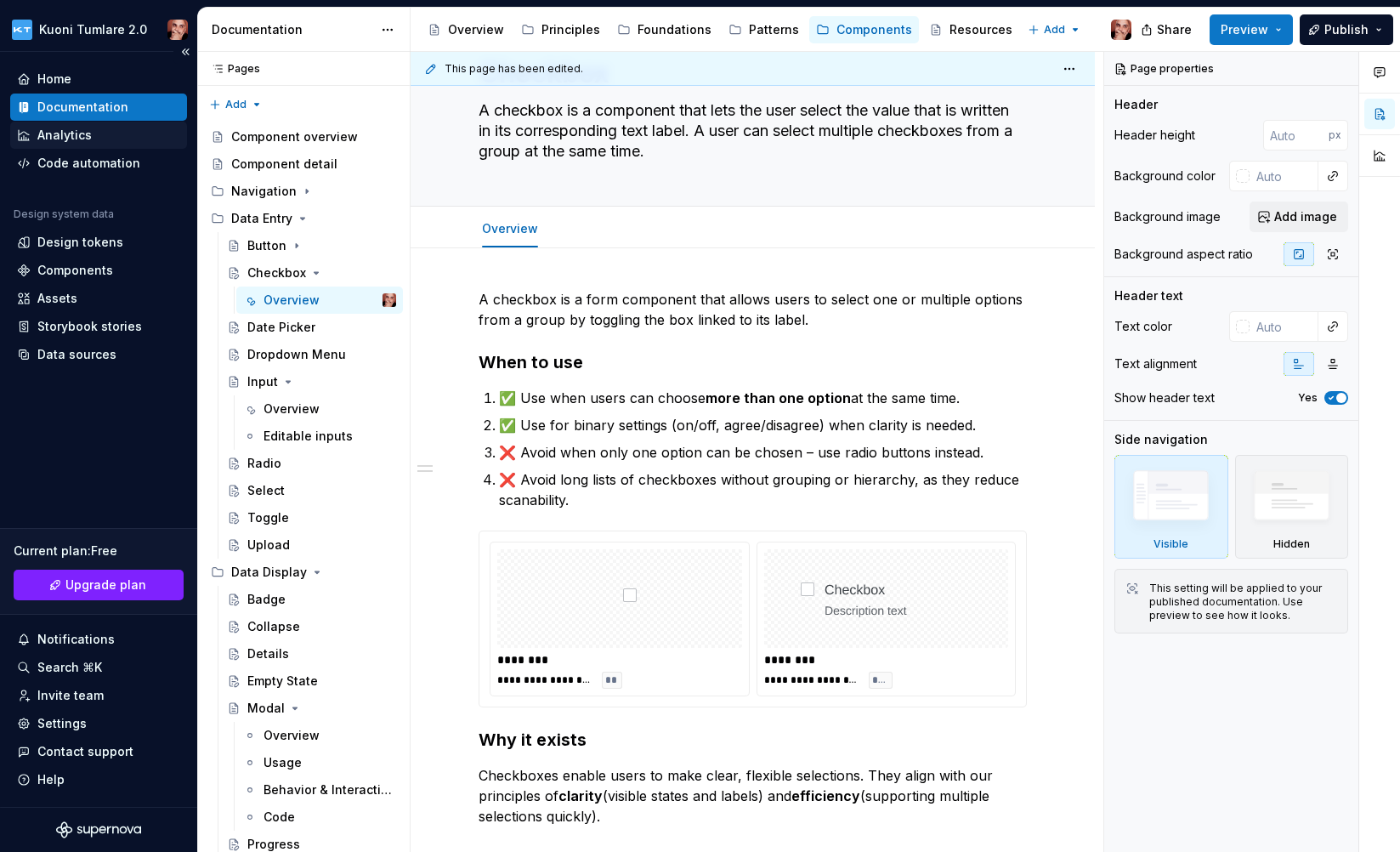
click at [95, 148] on div "Analytics" at bounding box center [98, 135] width 177 height 27
click at [84, 160] on div "Code automation" at bounding box center [89, 163] width 102 height 17
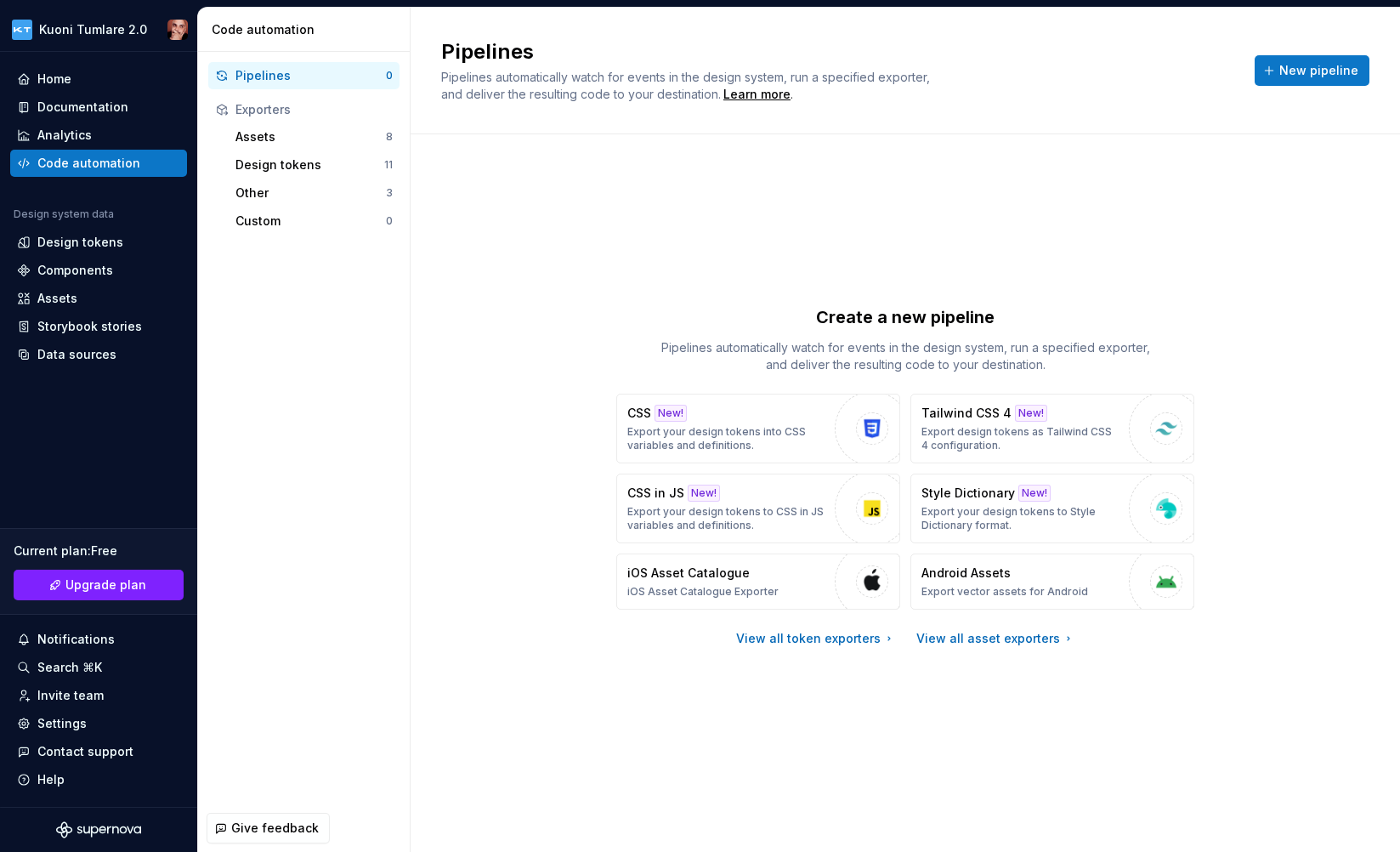
click at [301, 264] on div "Pipelines 0 Exporters Assets 8 Design tokens 11 Other 3 Custom 0" at bounding box center [304, 428] width 212 height 752
click at [292, 225] on div "Custom" at bounding box center [310, 221] width 150 height 17
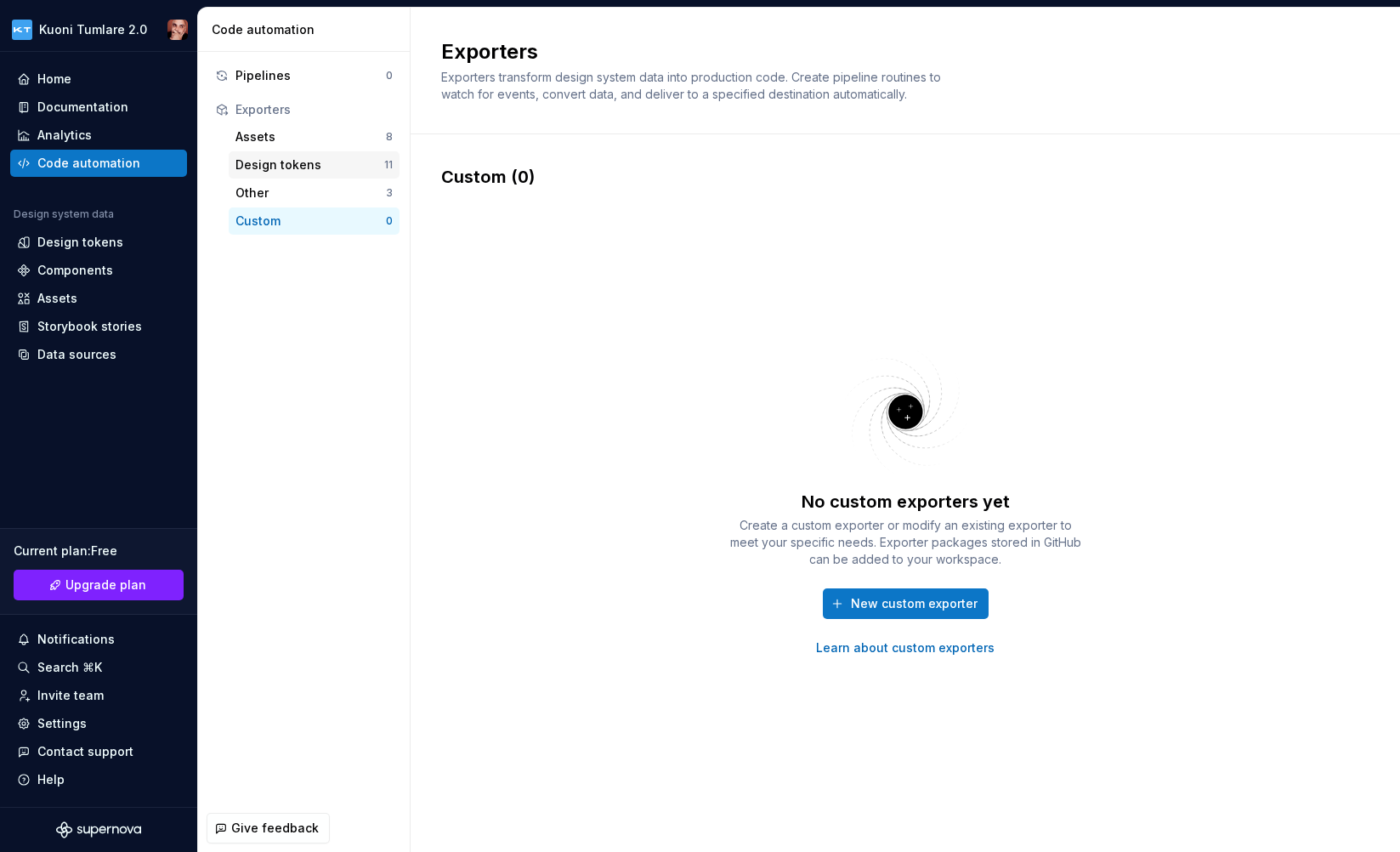
click at [296, 157] on div "Design tokens" at bounding box center [310, 164] width 149 height 17
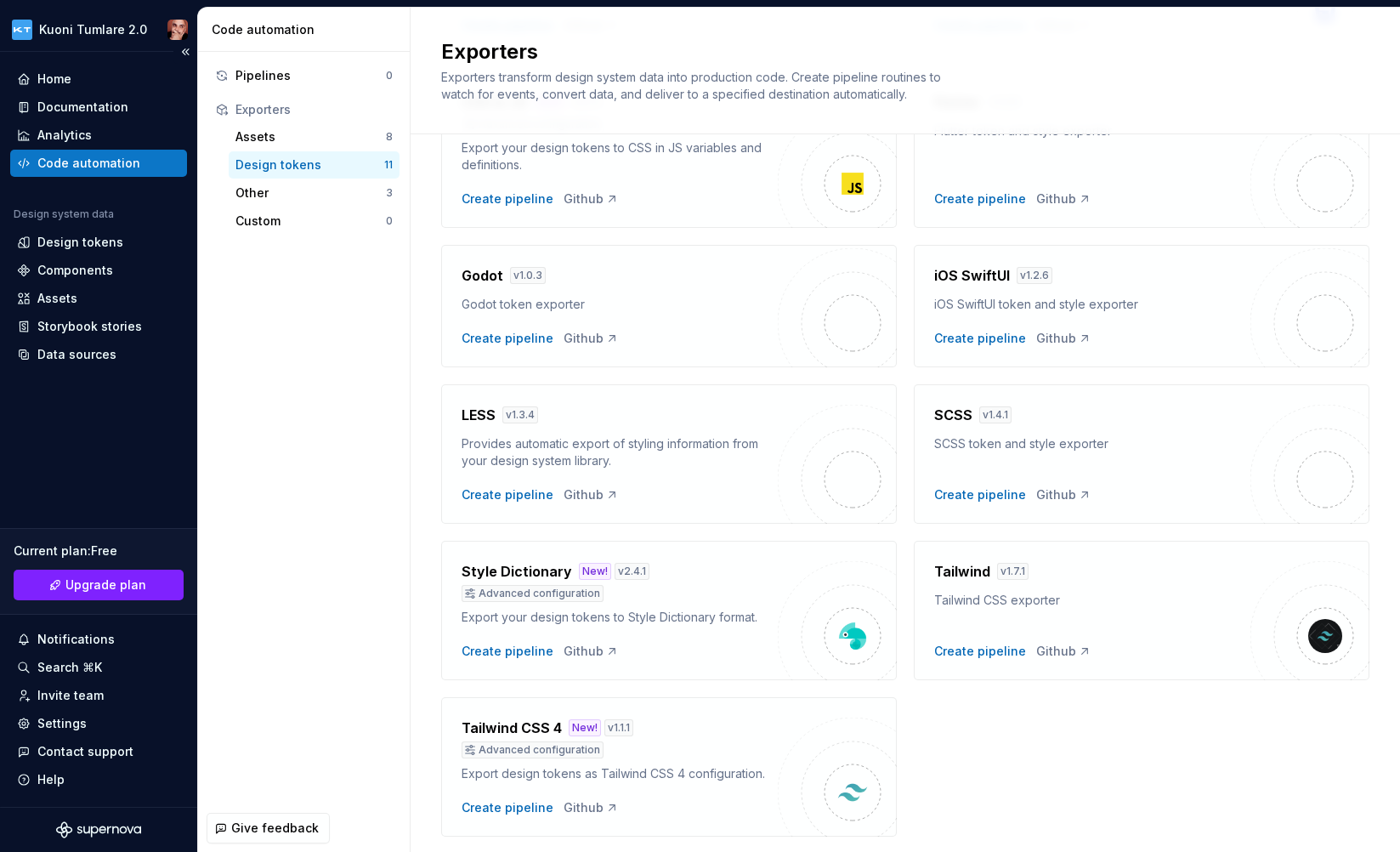
scroll to position [357, 0]
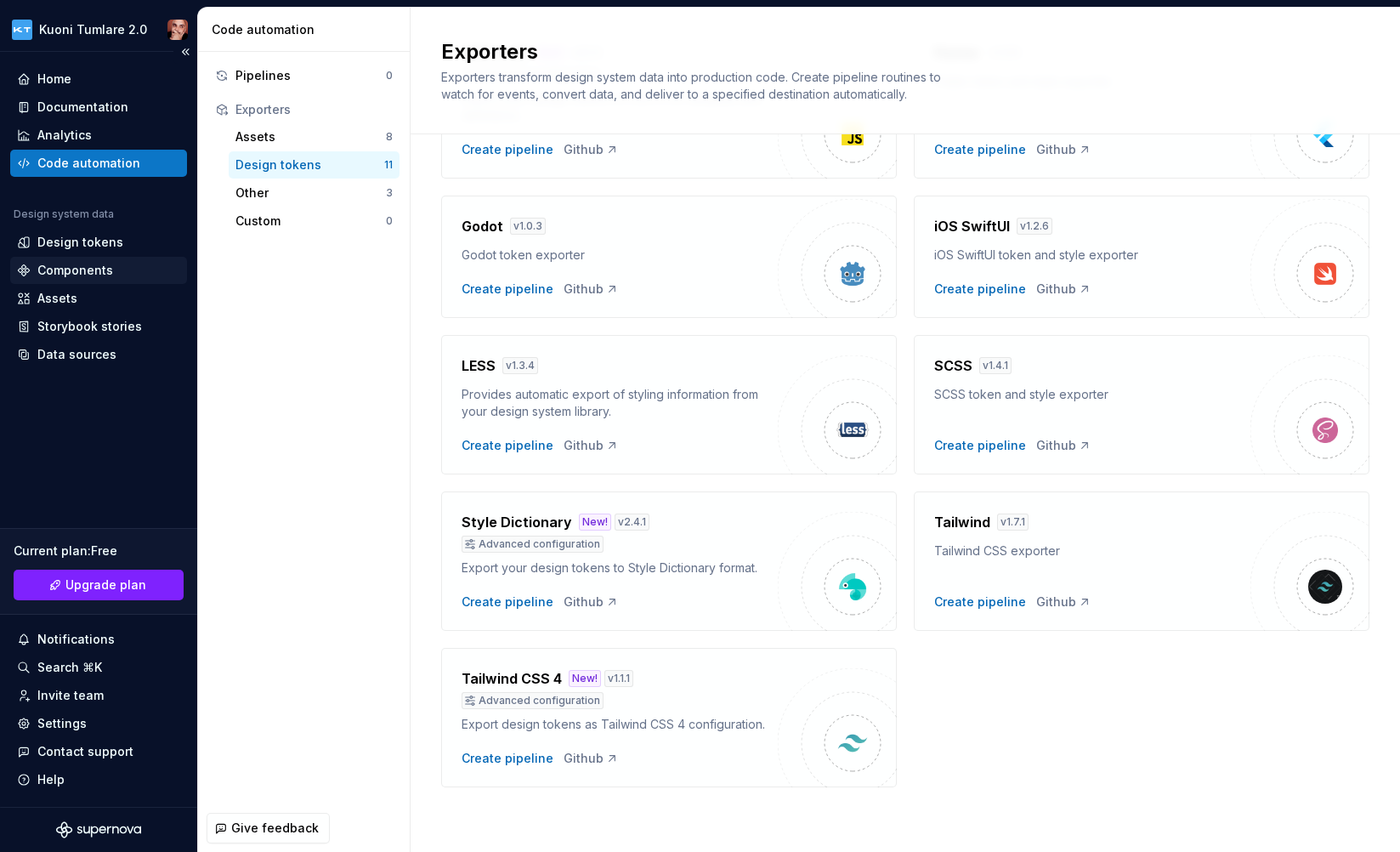
click at [77, 271] on div "Components" at bounding box center [75, 270] width 75 height 17
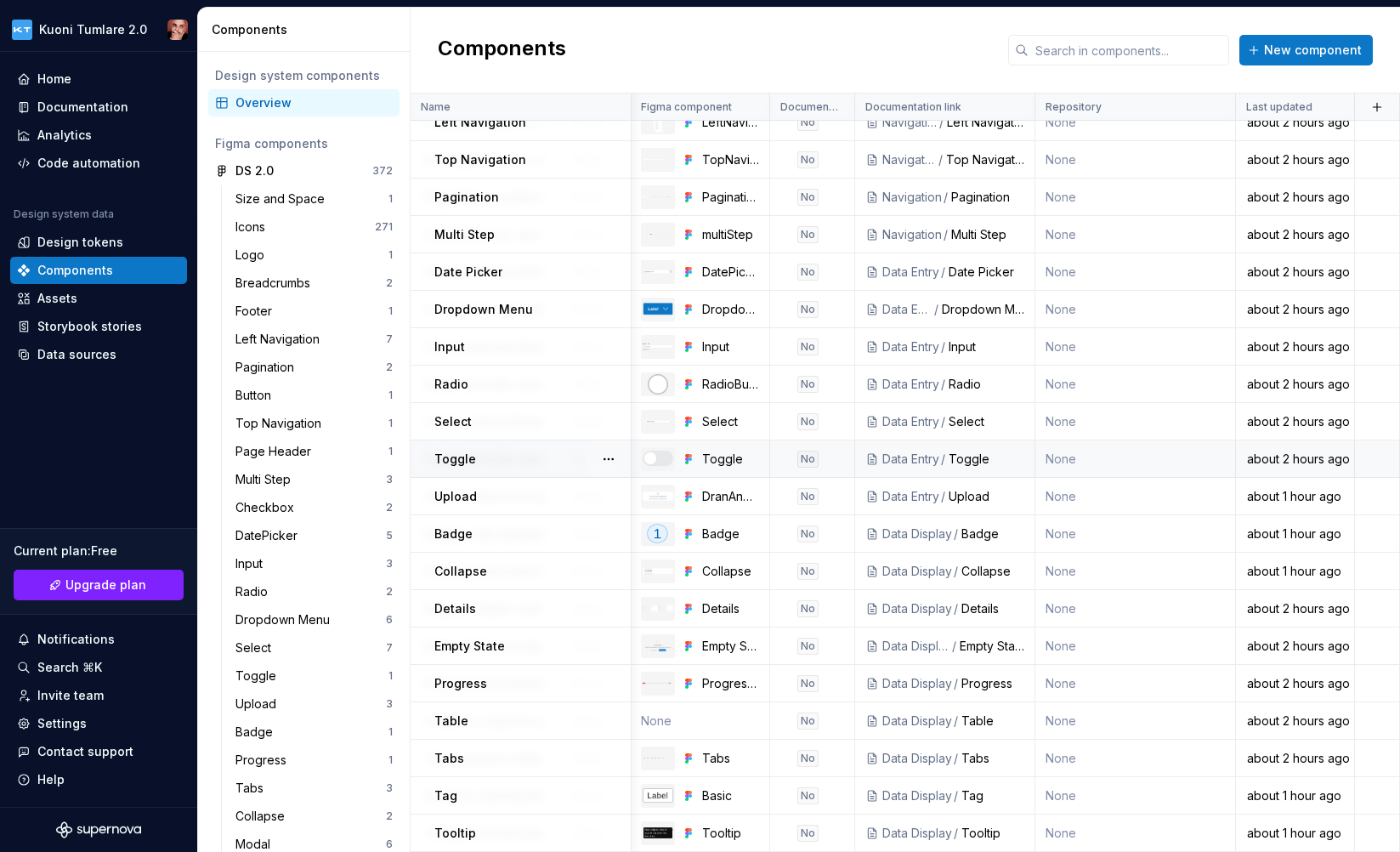
scroll to position [0, 329]
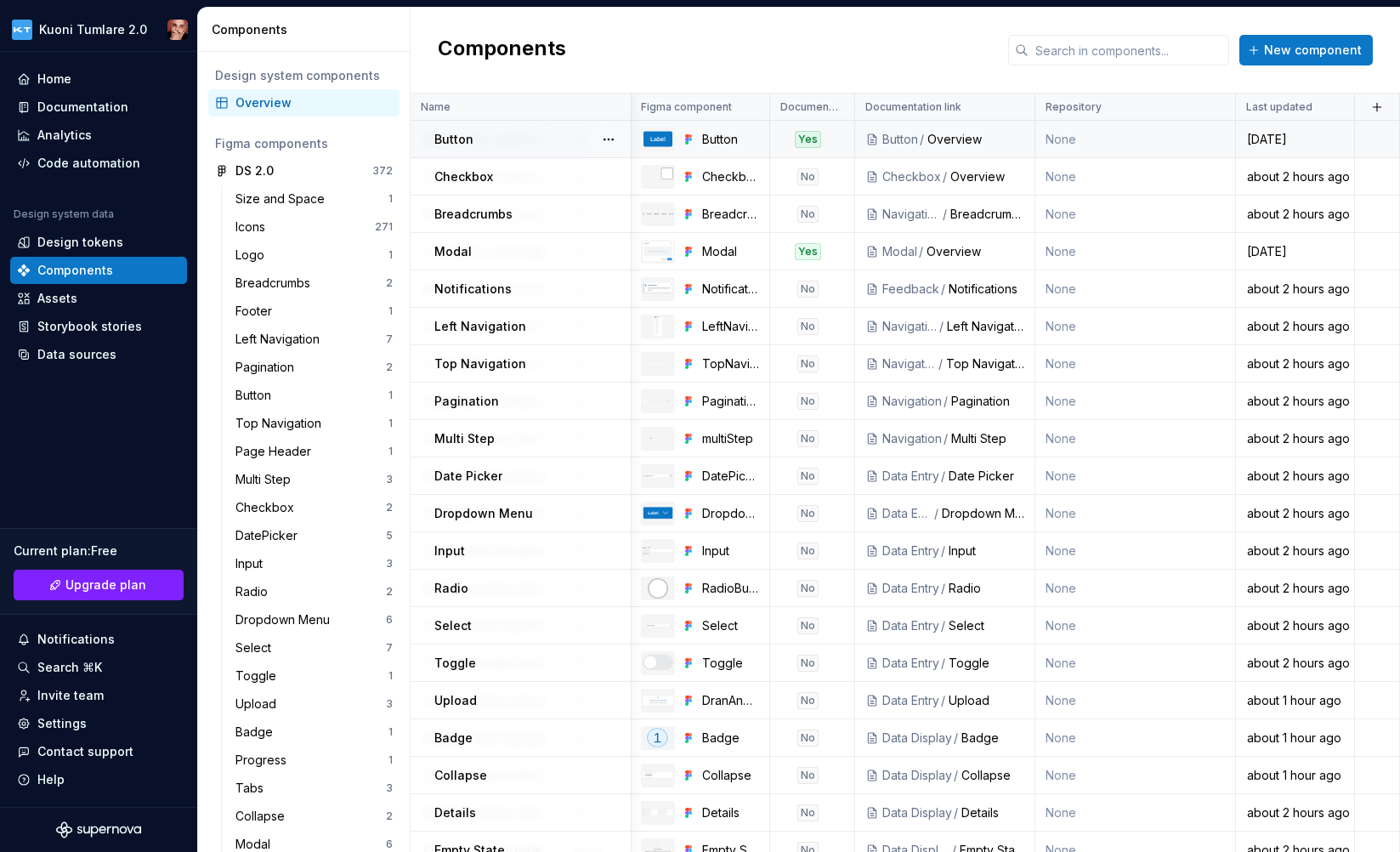
click at [808, 141] on div "Yes" at bounding box center [808, 139] width 26 height 17
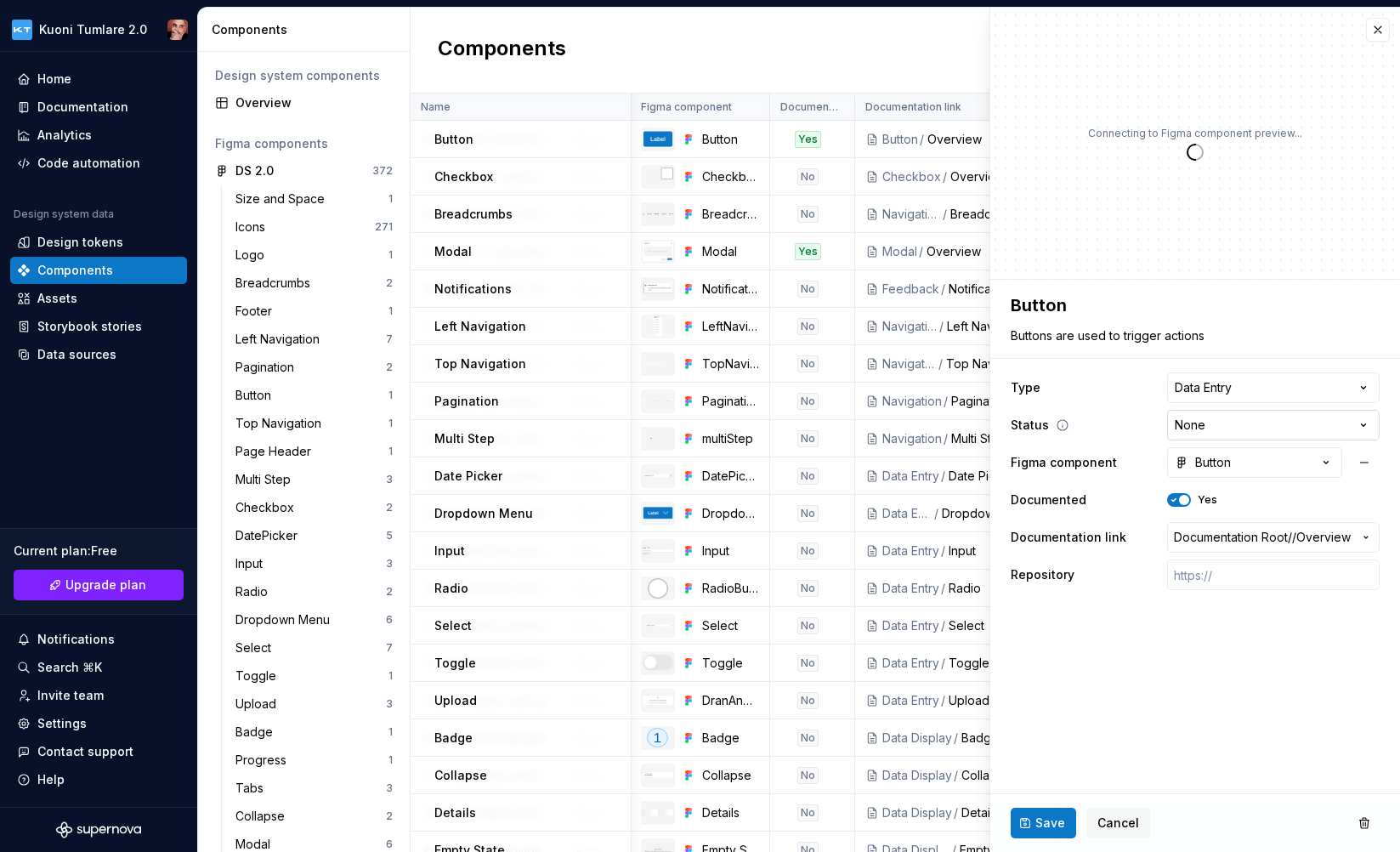
click at [1257, 413] on html "Kuoni Tumlare 2.0 Home Documentation Analytics Code automation Design system da…" at bounding box center [700, 426] width 1400 height 852
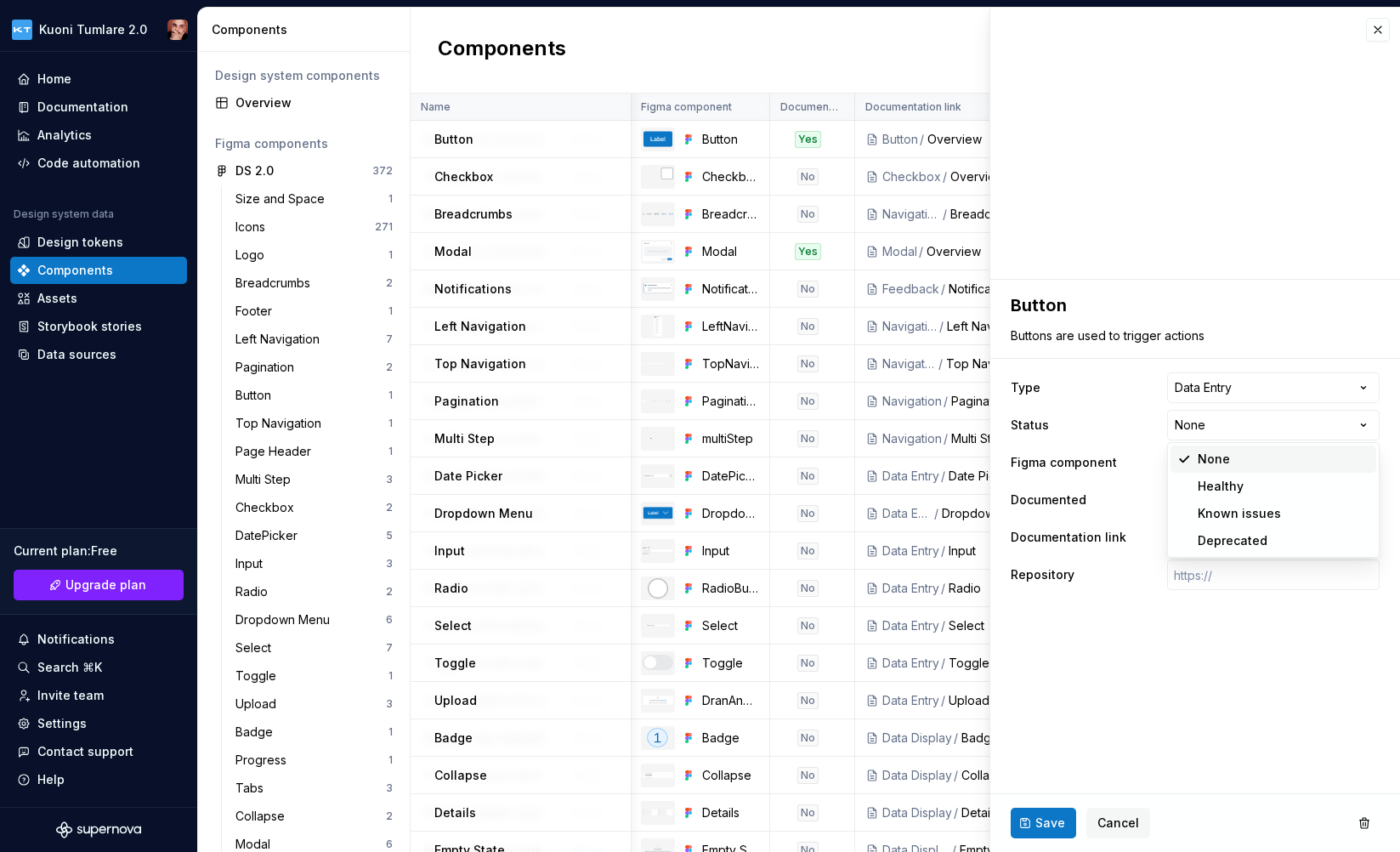
type textarea "*"
click at [1094, 413] on html "Kuoni Tumlare 2.0 Home Documentation Analytics Code automation Design system da…" at bounding box center [700, 426] width 1400 height 852
click at [833, 52] on div "Components New component" at bounding box center [905, 51] width 989 height 86
click at [1112, 820] on span "Cancel" at bounding box center [1119, 822] width 41 height 17
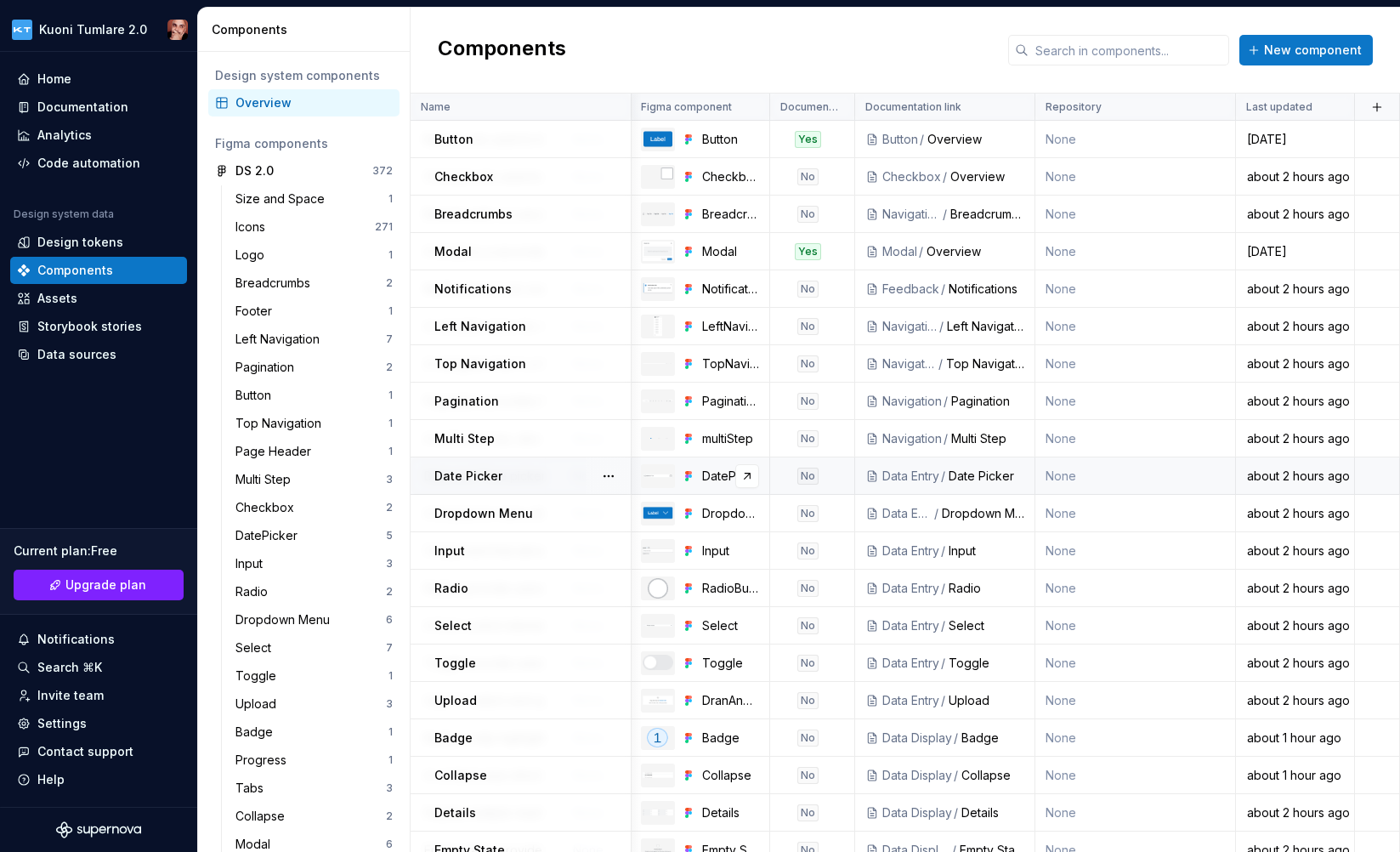
scroll to position [251, 329]
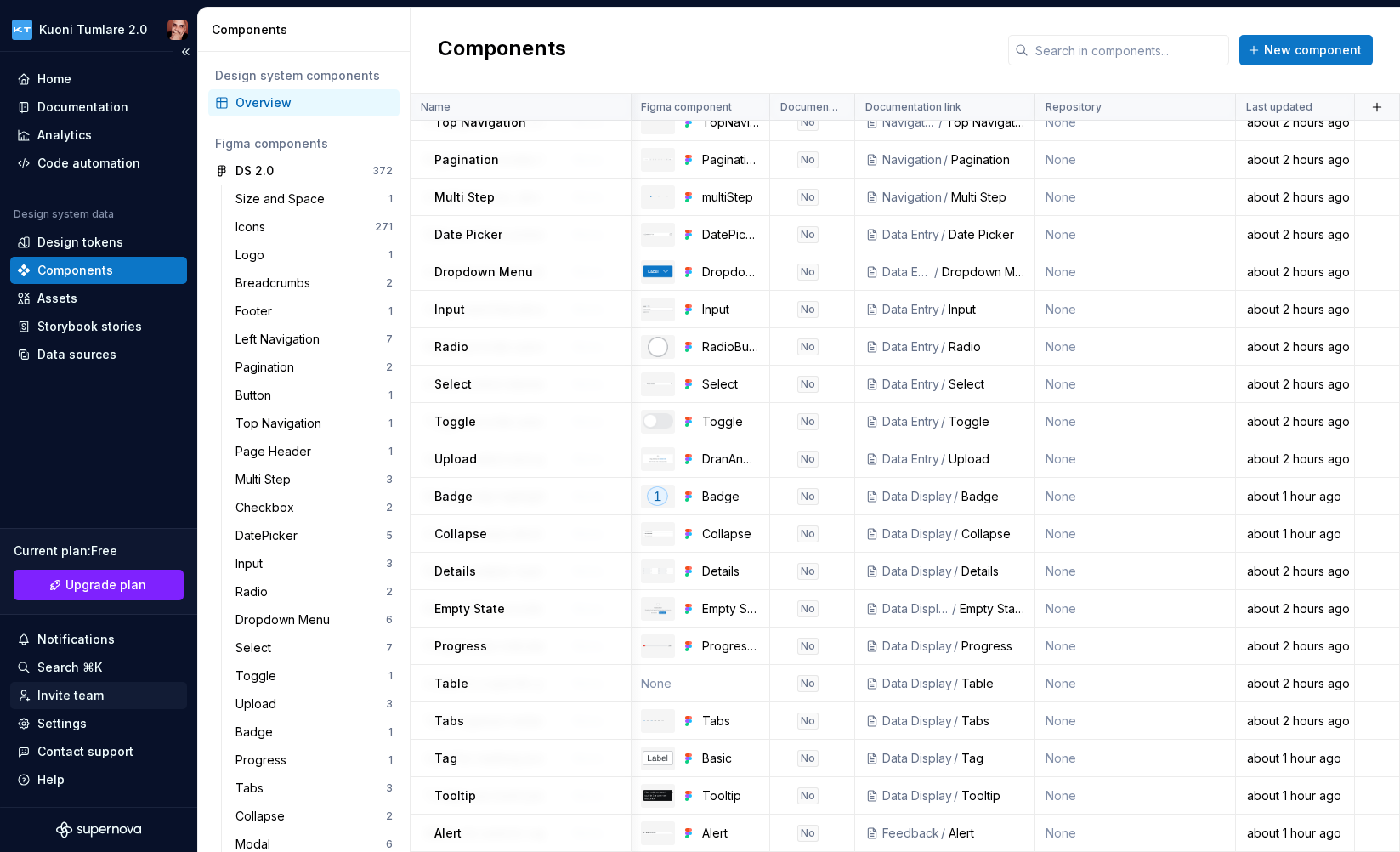
click at [82, 692] on div "Invite team" at bounding box center [71, 696] width 66 height 17
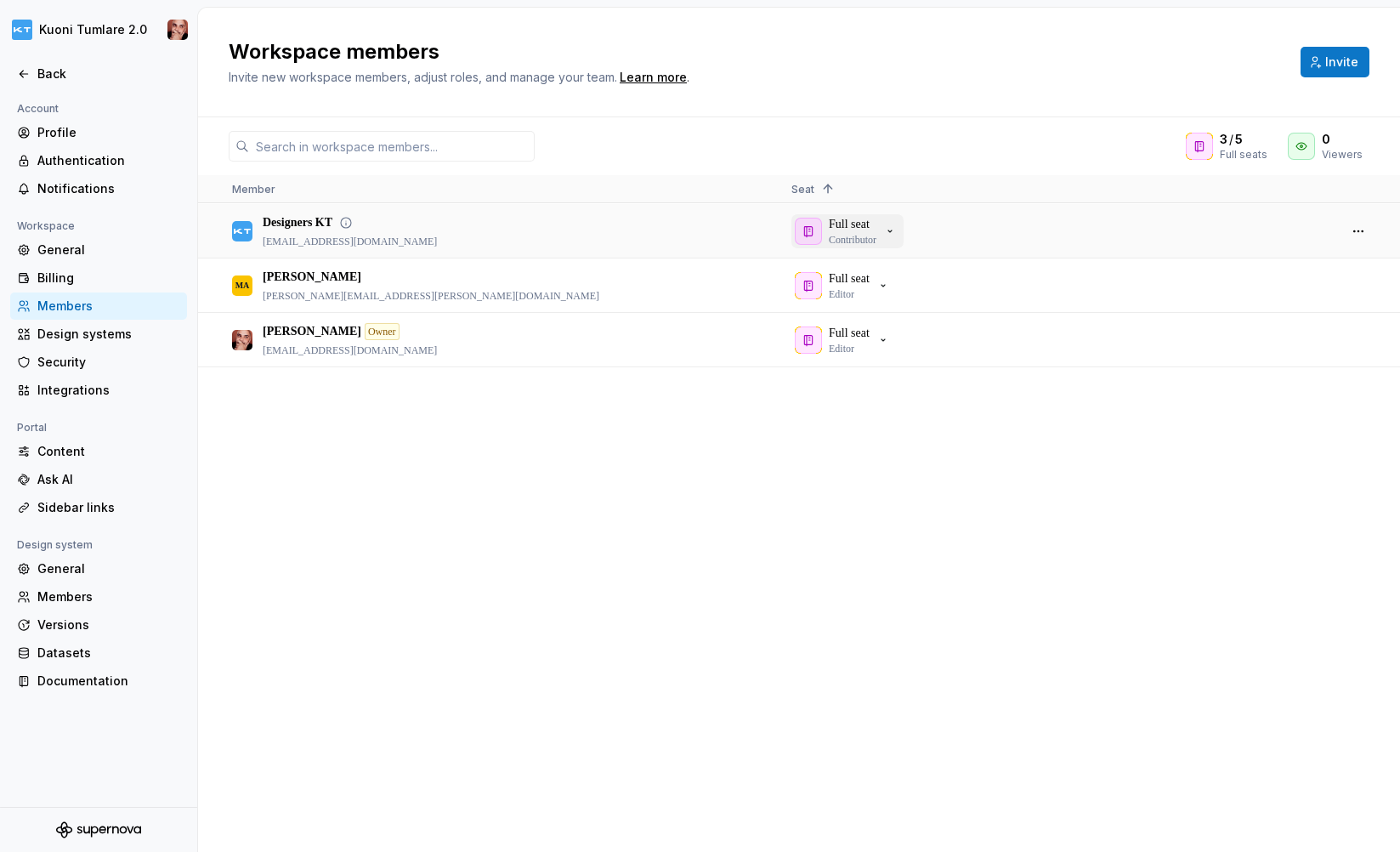
click at [888, 229] on div "Full seat Contributor" at bounding box center [846, 231] width 102 height 31
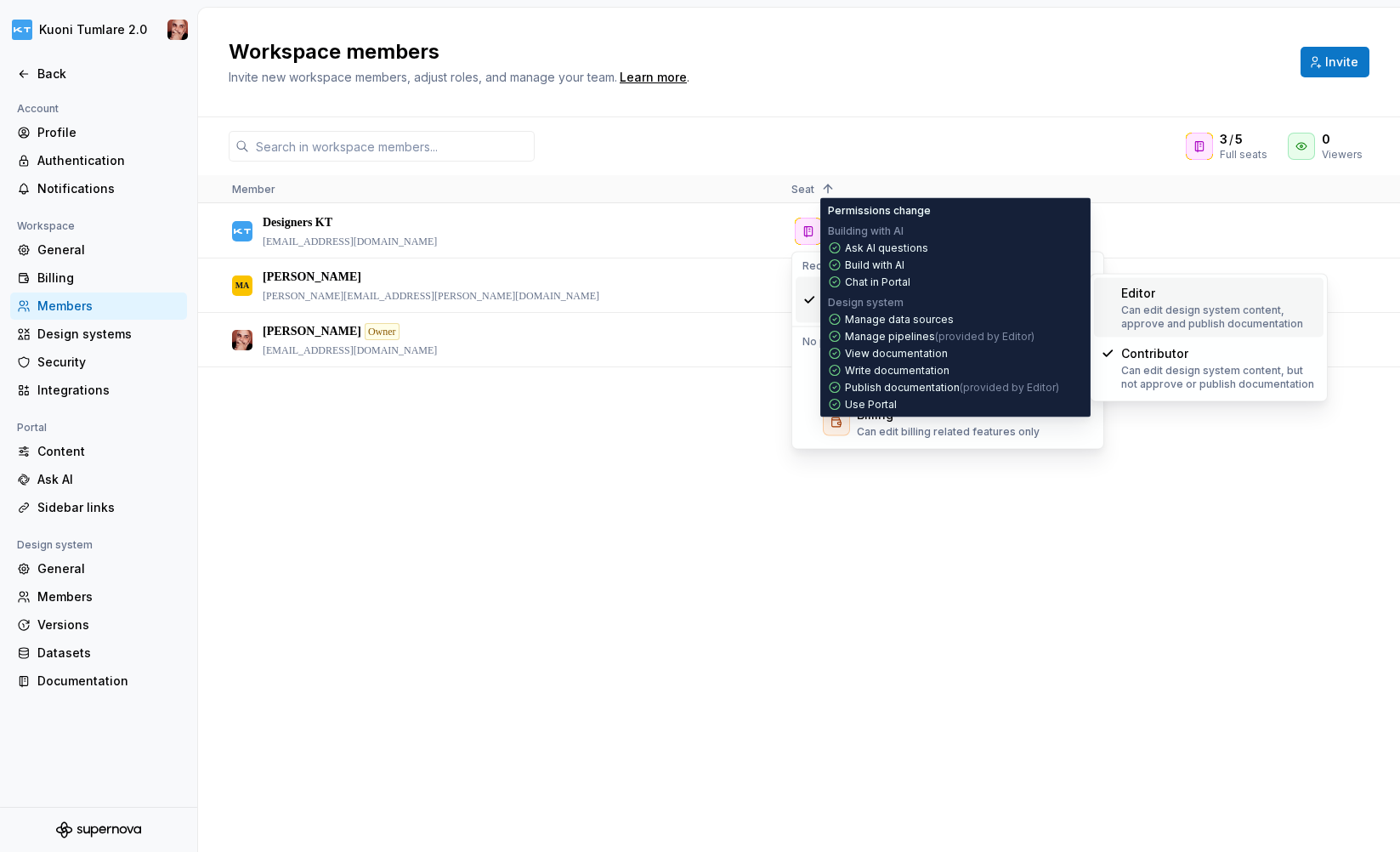
click at [1194, 306] on p "Can edit design system content, approve and publish documentation" at bounding box center [1219, 317] width 196 height 27
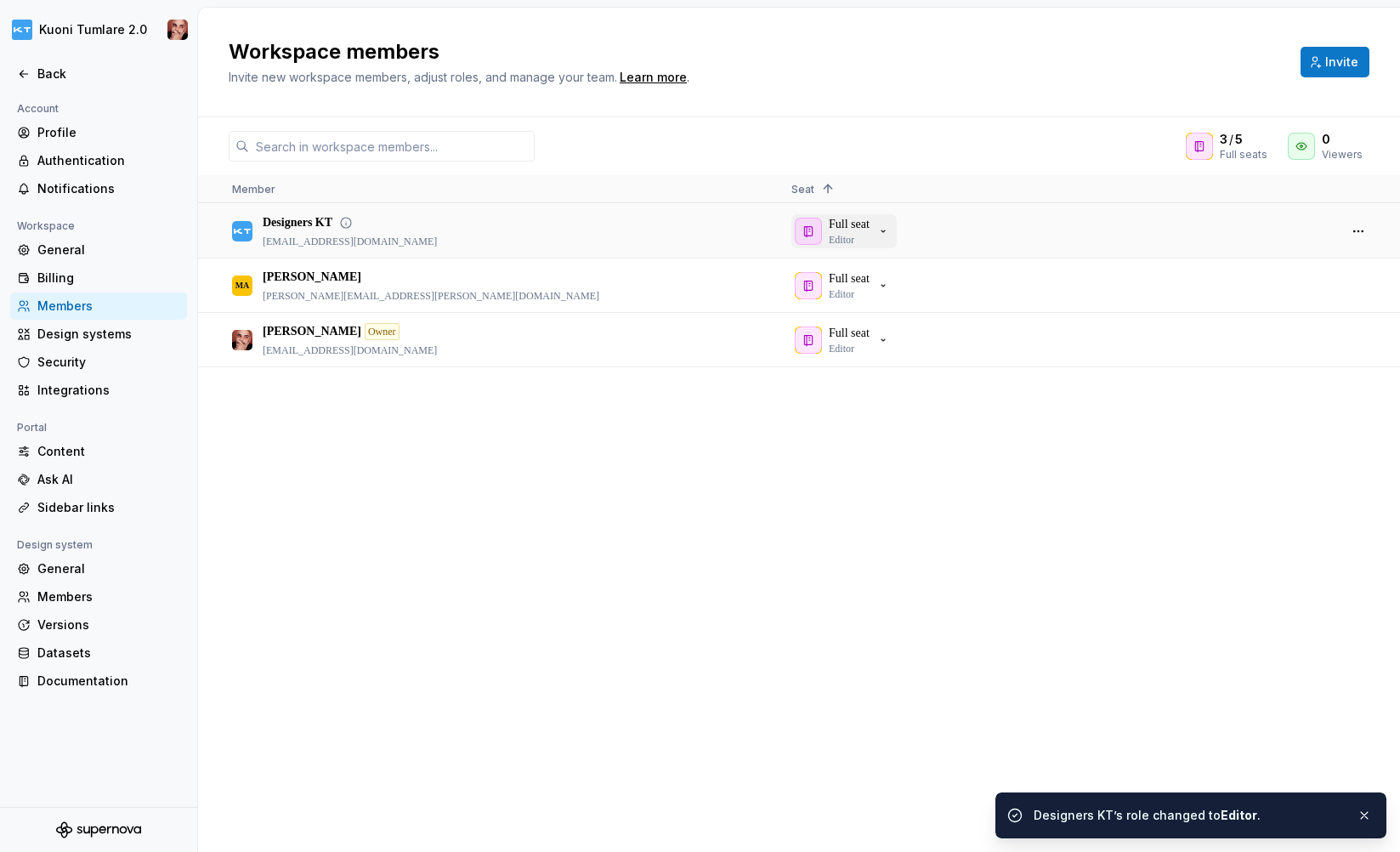
click at [885, 228] on icon "button" at bounding box center [883, 231] width 13 height 13
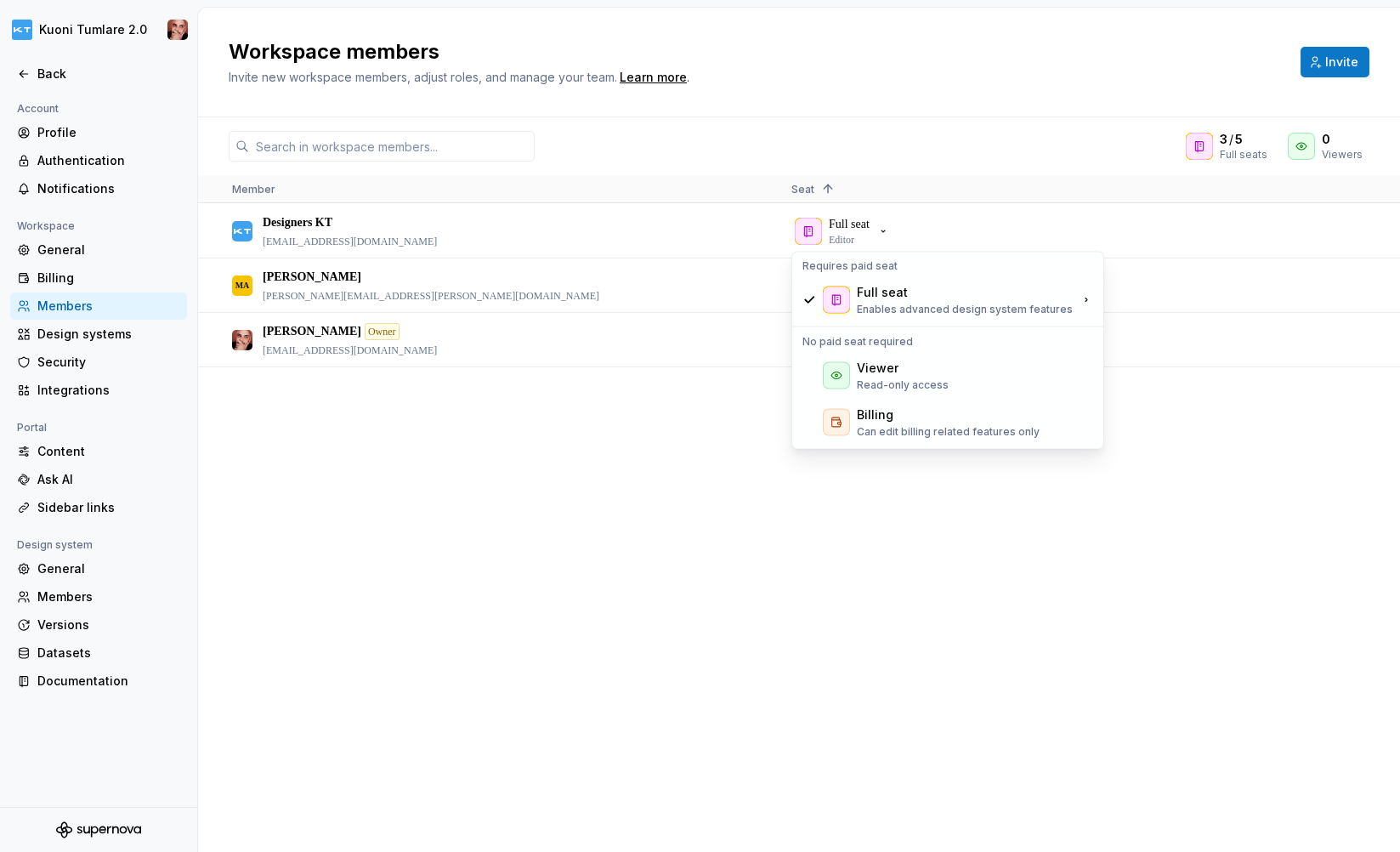
click at [610, 490] on div "Designers KT [EMAIL_ADDRESS][DOMAIN_NAME] Full seat Editor MA Martin Aichler [E…" at bounding box center [799, 528] width 1202 height 647
